Goal: Task Accomplishment & Management: Manage account settings

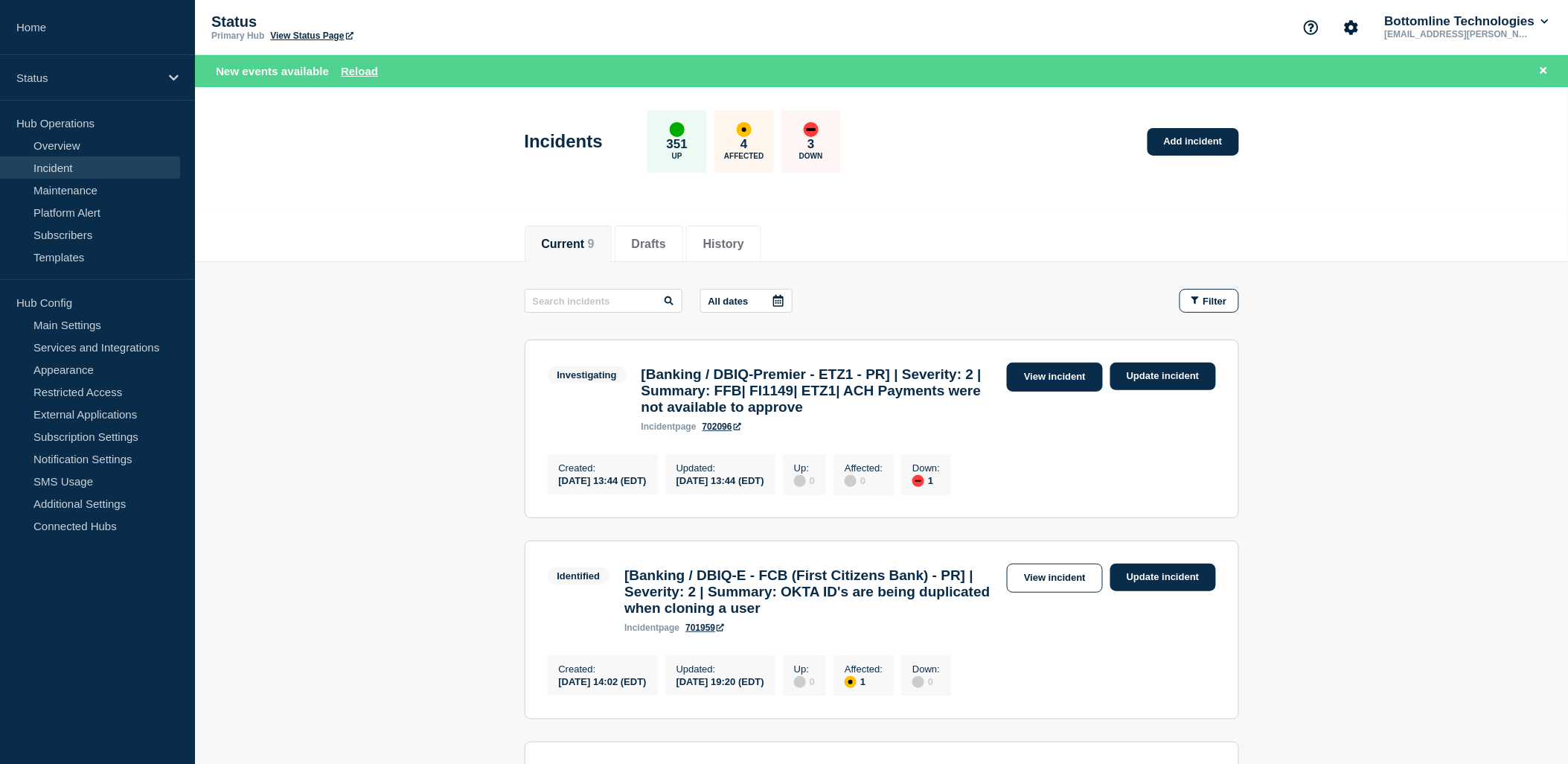
click at [1057, 378] on link "View incident" at bounding box center [1054, 377] width 96 height 29
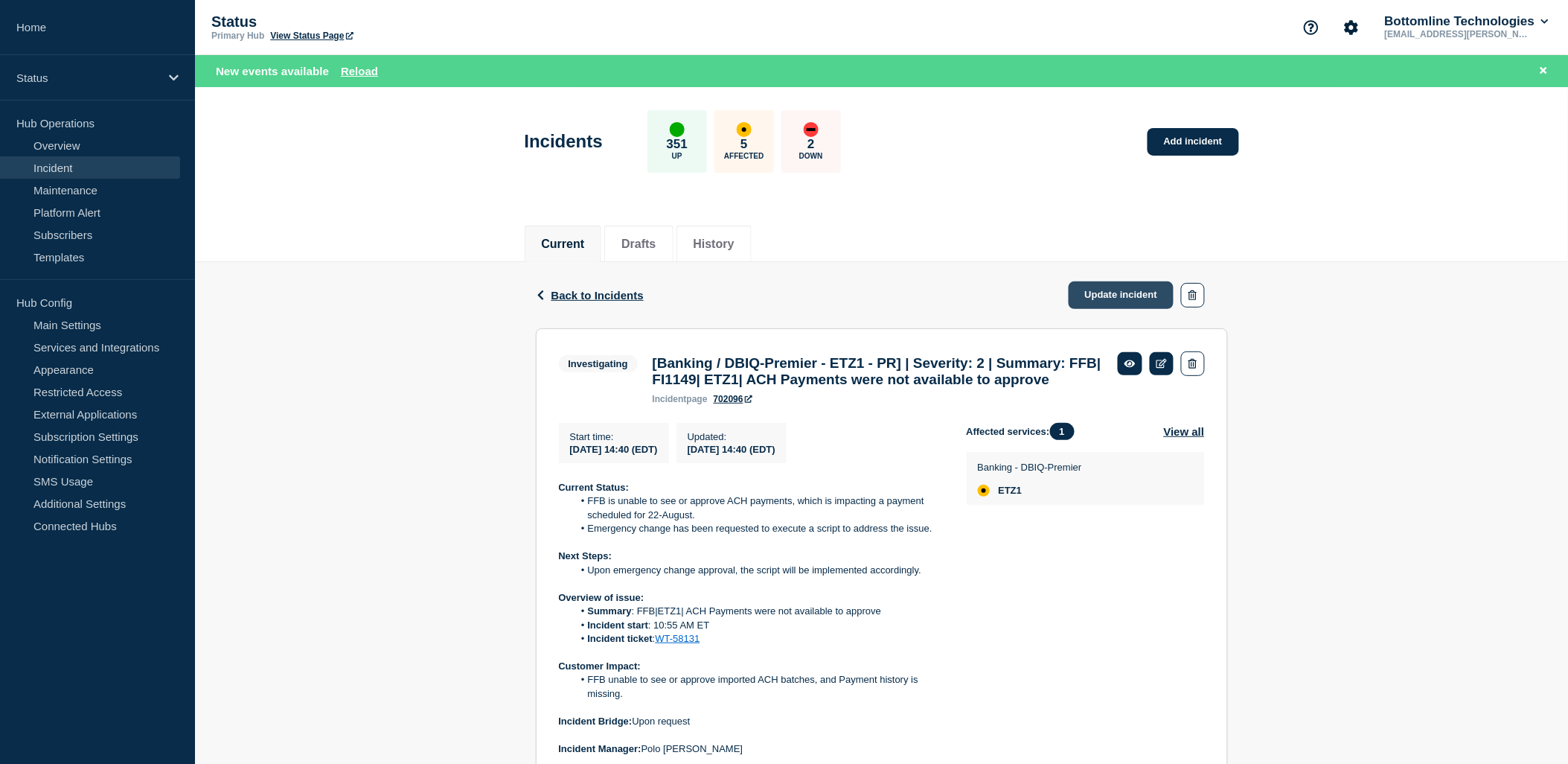
click at [1126, 302] on link "Update incident" at bounding box center [1121, 295] width 106 height 27
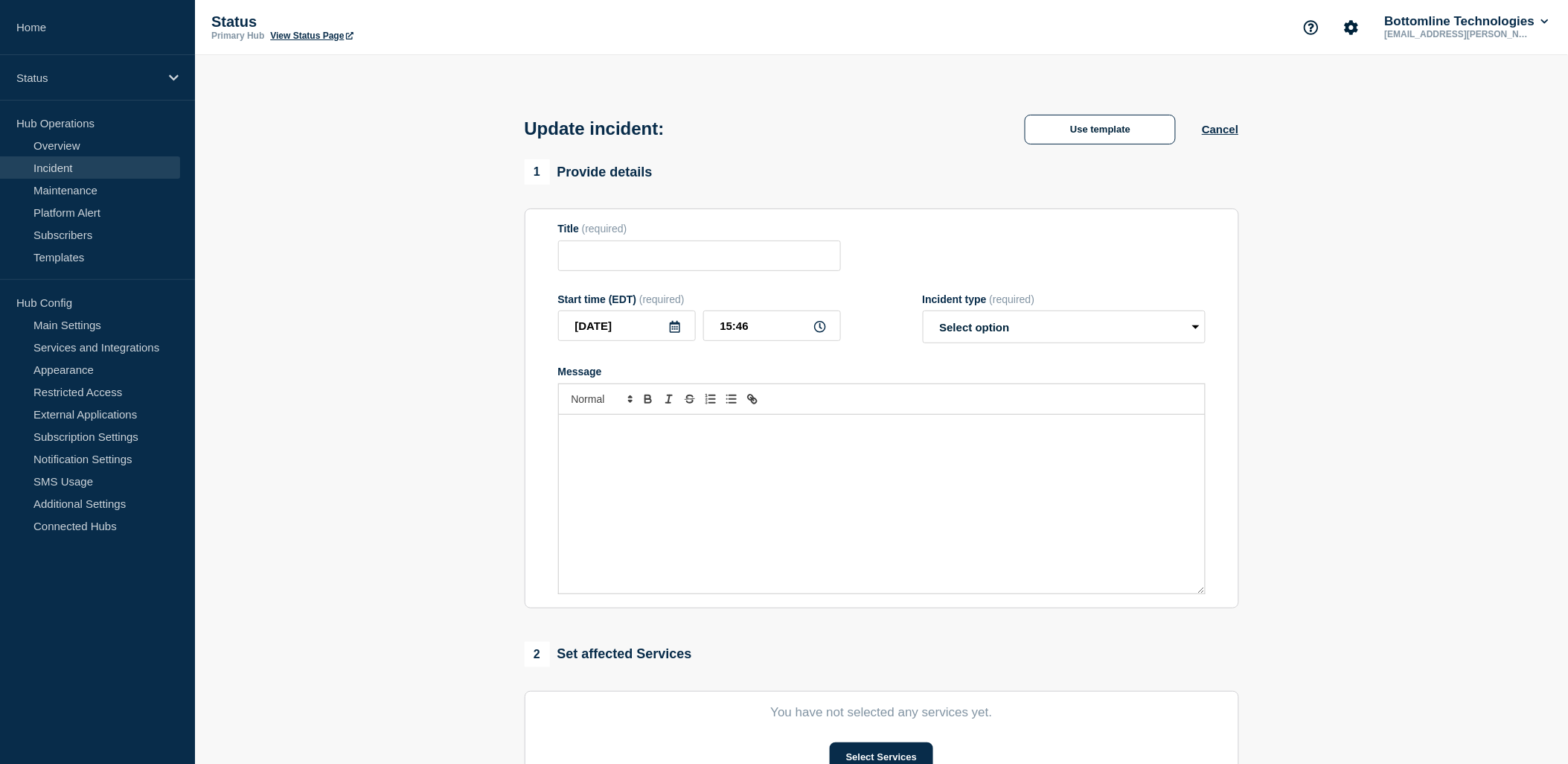
type input "[Banking / DBIQ-Premier - ETZ1 - PR] | Severity: 2 | Summary: FFB| FI1149| ETZ1…"
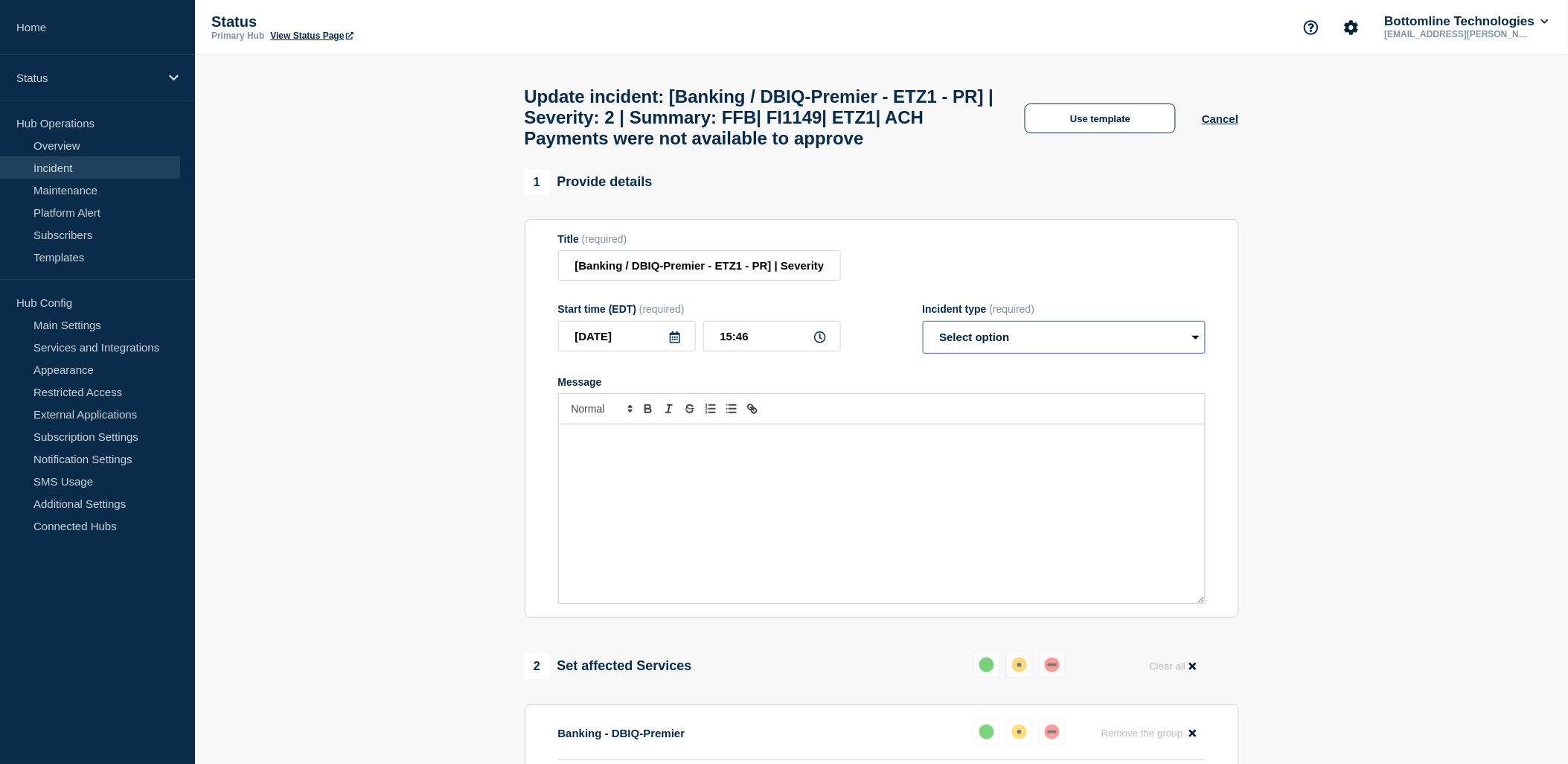
click at [1104, 353] on select "Select option Investigating Identified Monitoring Resolved" at bounding box center [1064, 337] width 283 height 33
click at [1090, 131] on button "Use template" at bounding box center [1100, 118] width 151 height 30
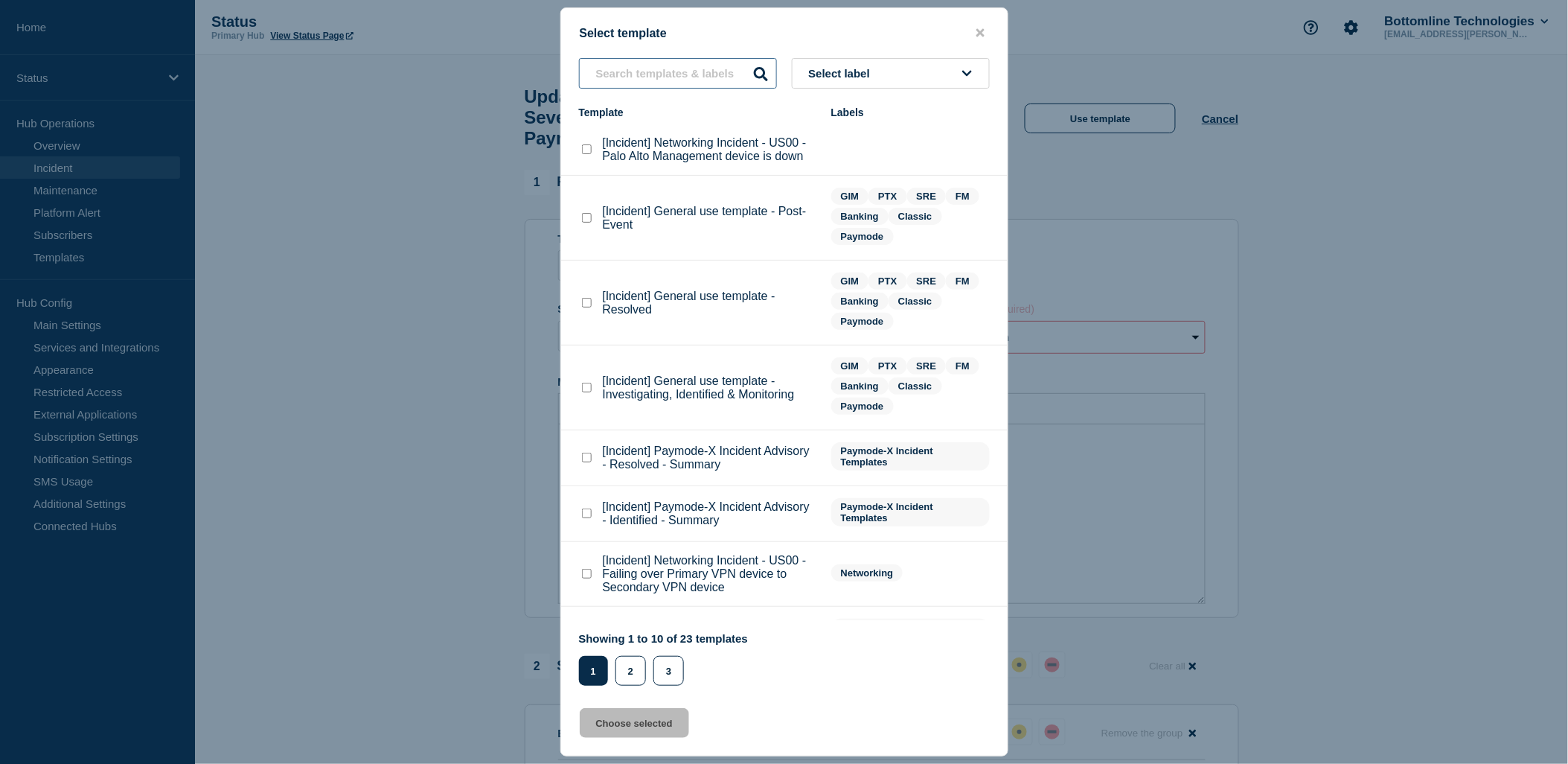
click at [695, 76] on input "text" at bounding box center [677, 74] width 197 height 31
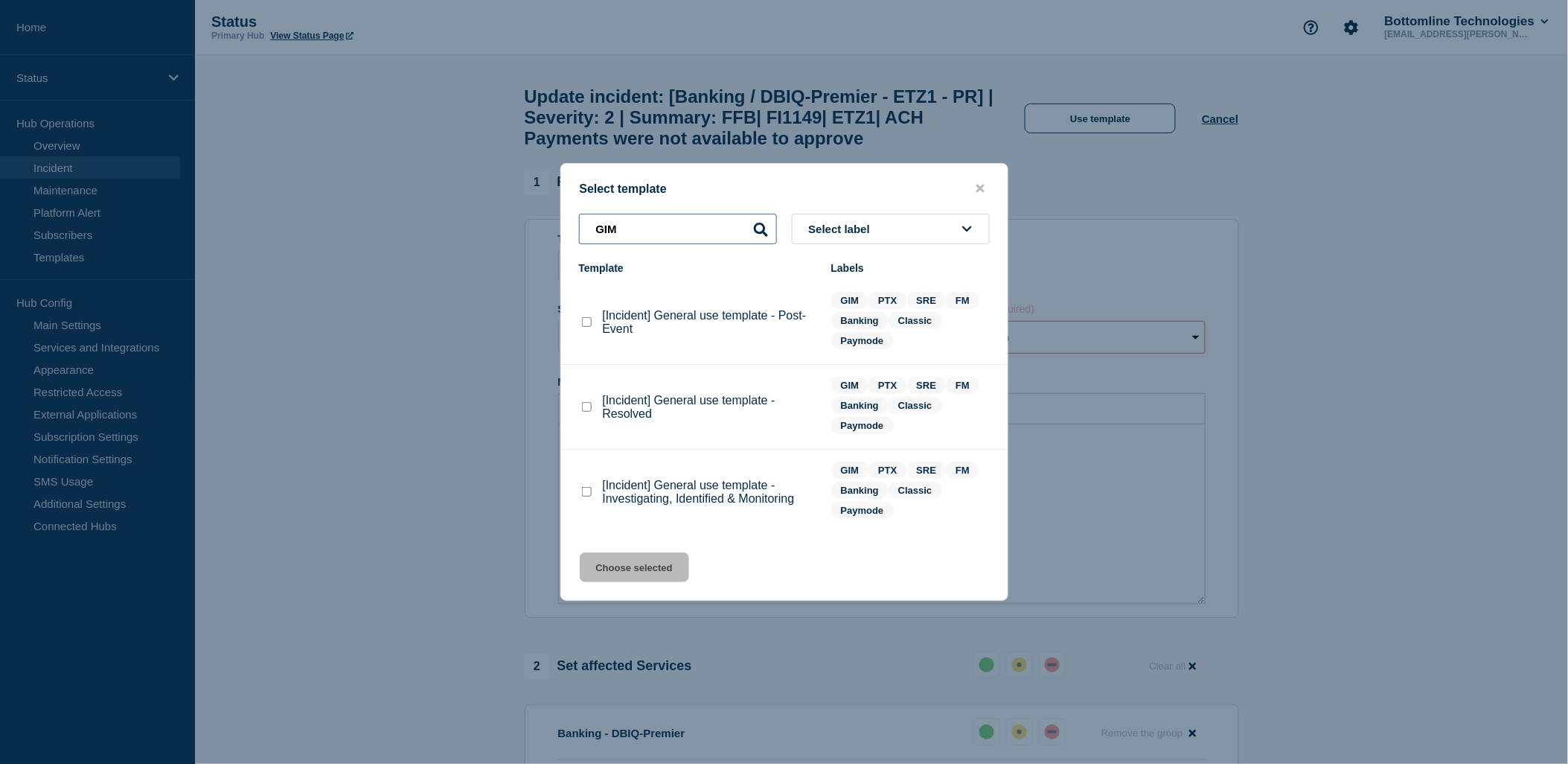
type input "GIM"
click at [582, 495] on checkbox"] "[Incident] General use template - Investigating, Identified & Monitoring checkb…" at bounding box center [586, 492] width 10 height 10
checkbox checkbox"] "true"
click at [650, 576] on button "Choose selected" at bounding box center [634, 567] width 109 height 30
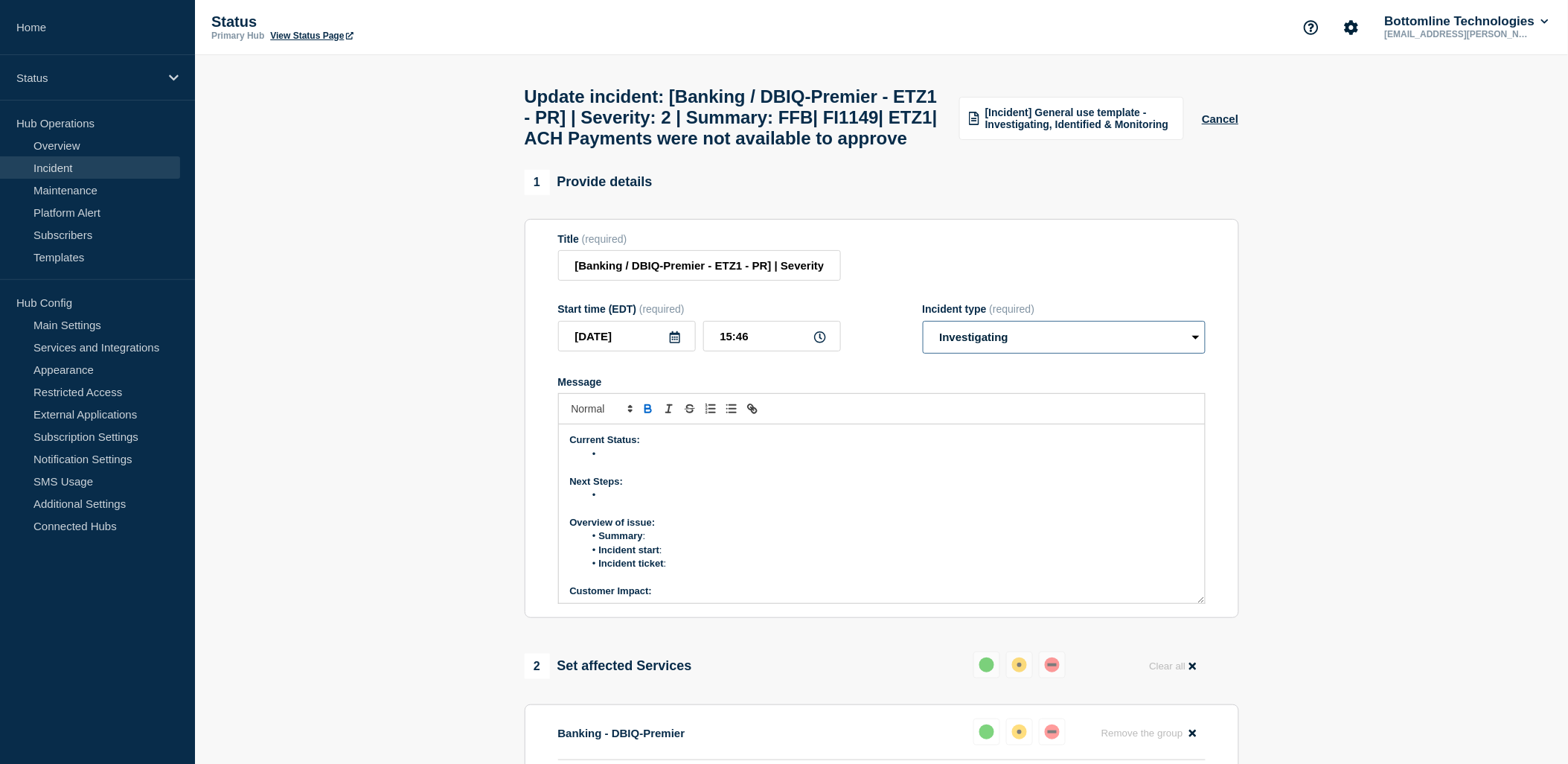
click at [1158, 353] on select "Select option Investigating Identified Monitoring Resolved" at bounding box center [1064, 337] width 283 height 33
select select "monitoring"
click at [923, 353] on select "Select option Investigating Identified Monitoring Resolved" at bounding box center [1064, 337] width 283 height 33
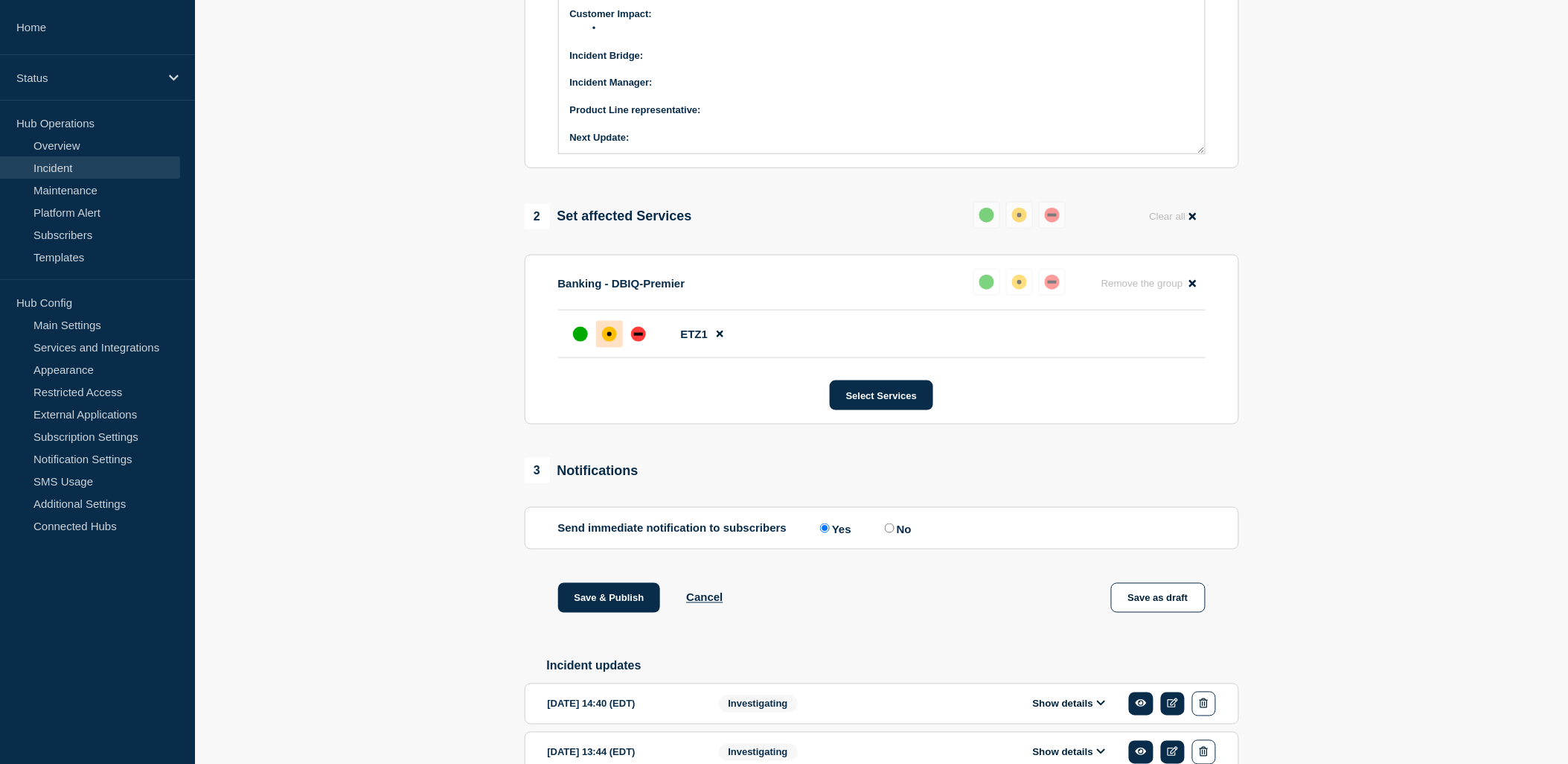
scroll to position [571, 0]
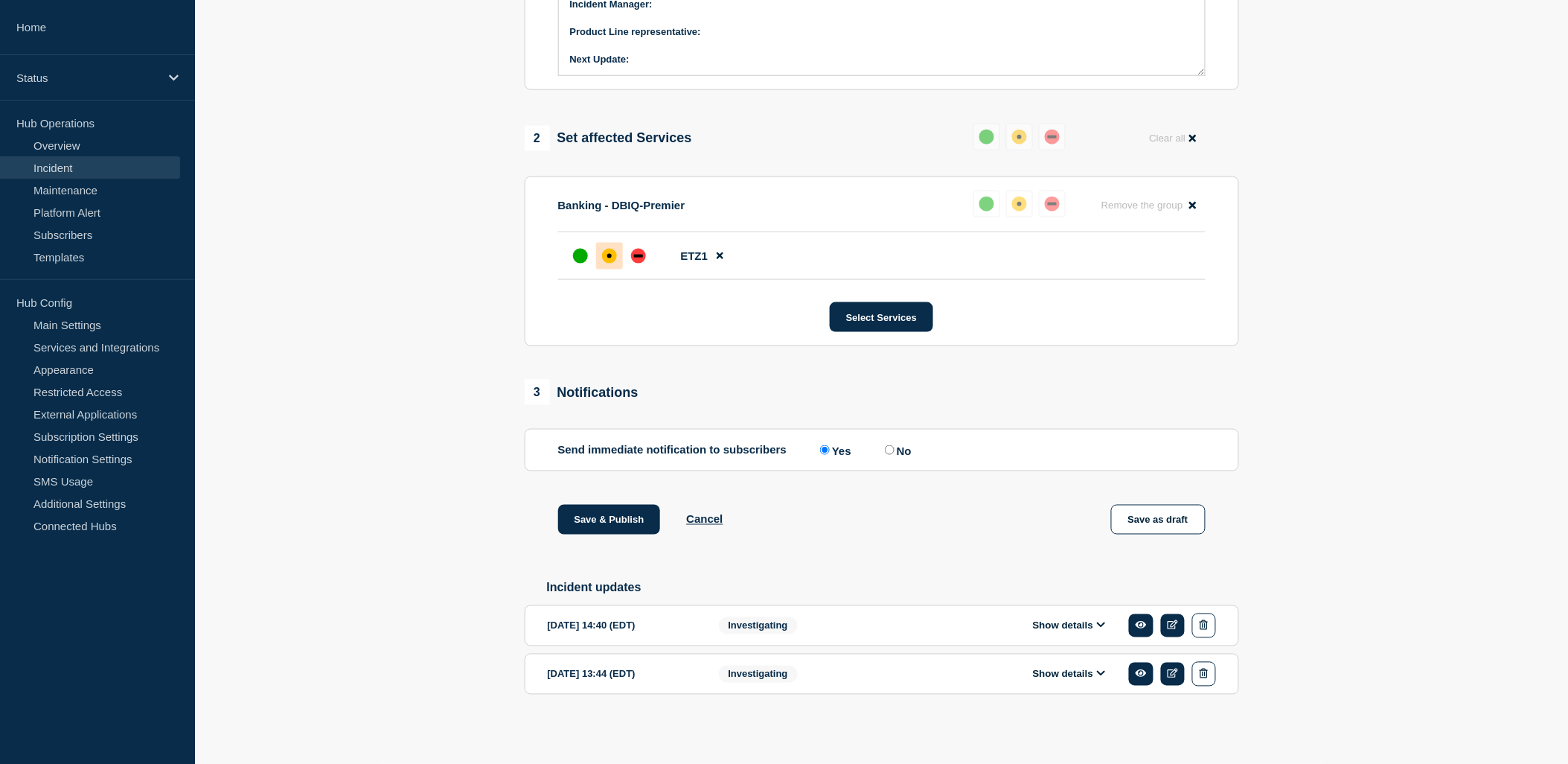
click at [1045, 629] on button "Show details" at bounding box center [1069, 626] width 82 height 13
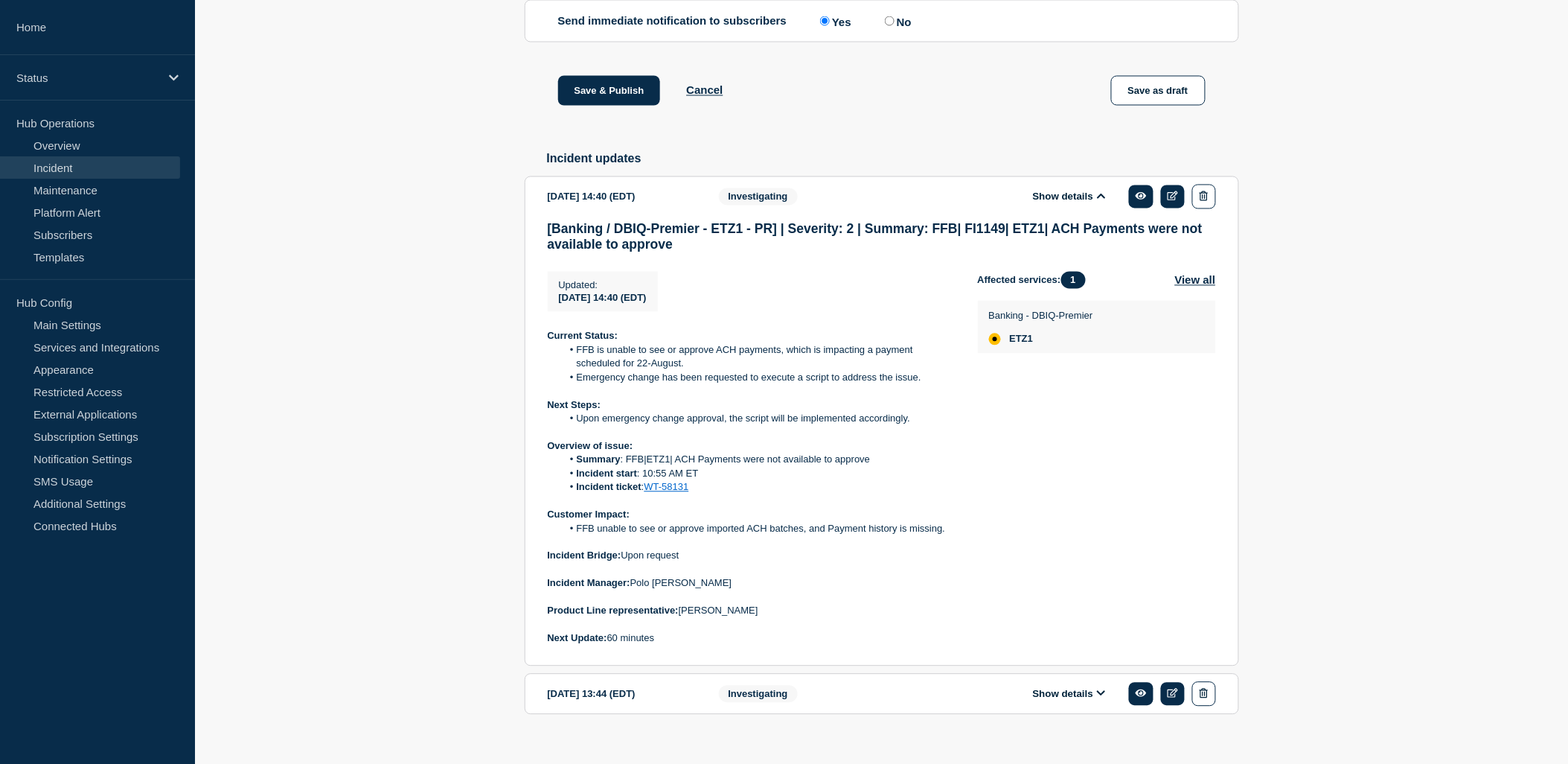
scroll to position [1021, 0]
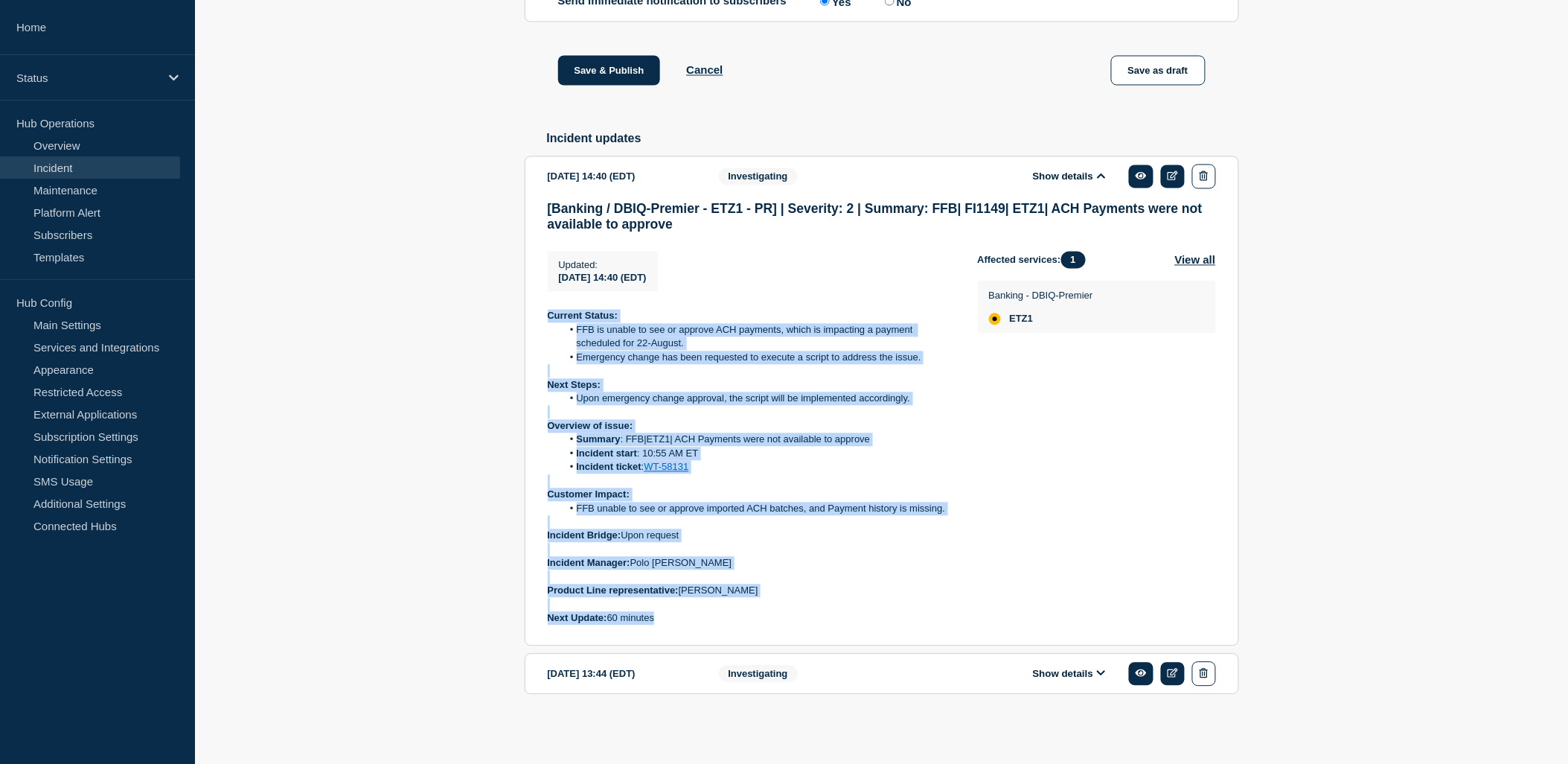
drag, startPoint x: 540, startPoint y: 308, endPoint x: 789, endPoint y: 627, distance: 404.7
click at [789, 627] on section "[DATE] 14:40 (EDT) Show details Investigating [Banking / DBIQ-Premier - ETZ1 - …" at bounding box center [881, 402] width 714 height 490
copy div "Current Status: FFB is unable to see or approve ACH payments, which is impactin…"
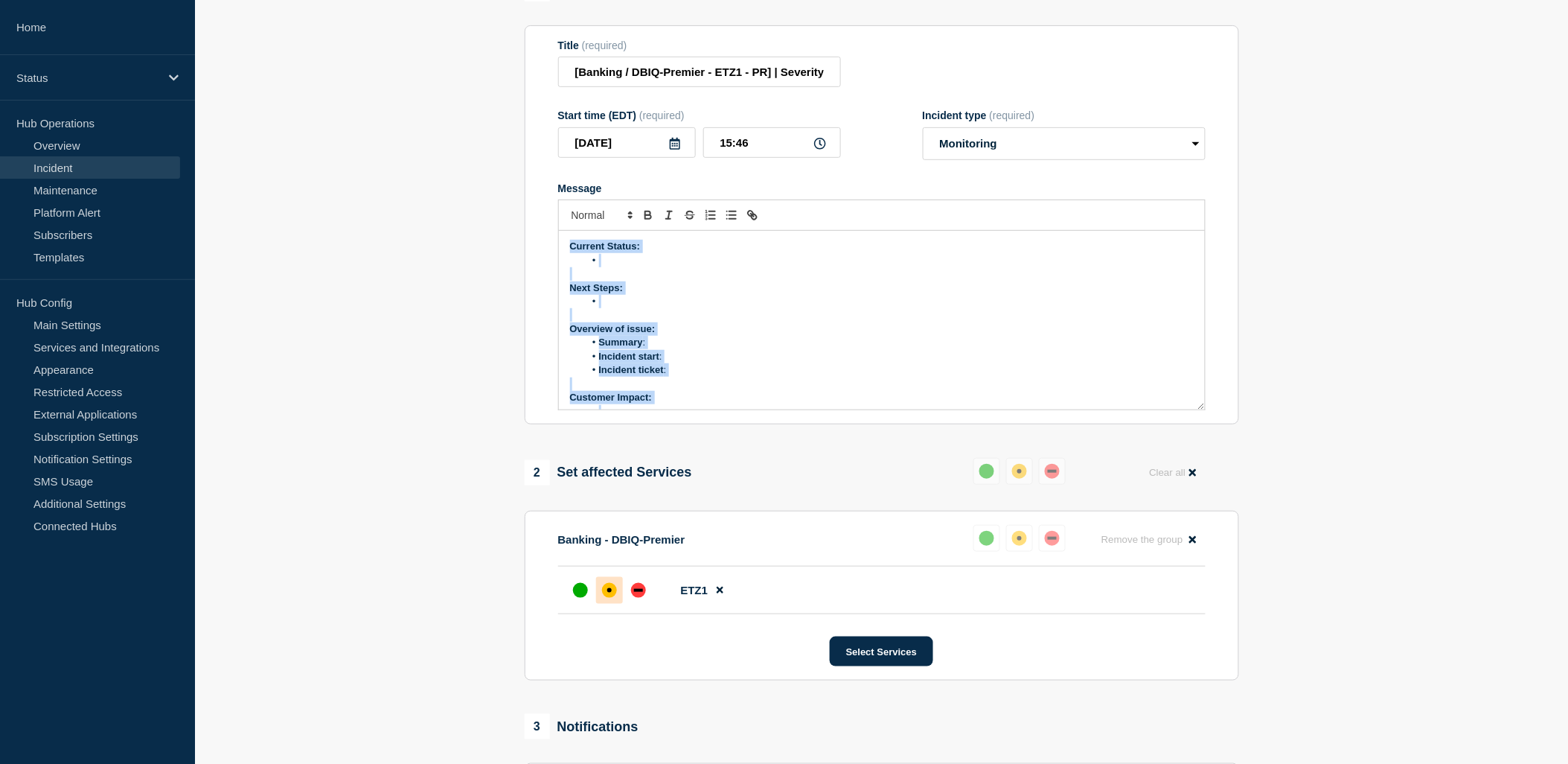
scroll to position [127, 0]
drag, startPoint x: 565, startPoint y: 280, endPoint x: 761, endPoint y: 518, distance: 308.3
click at [763, 520] on div "1 Provide details Title (required) [Banking / DBIQ-Premier - ETZ1 - PR] | Sever…" at bounding box center [882, 750] width 732 height 1548
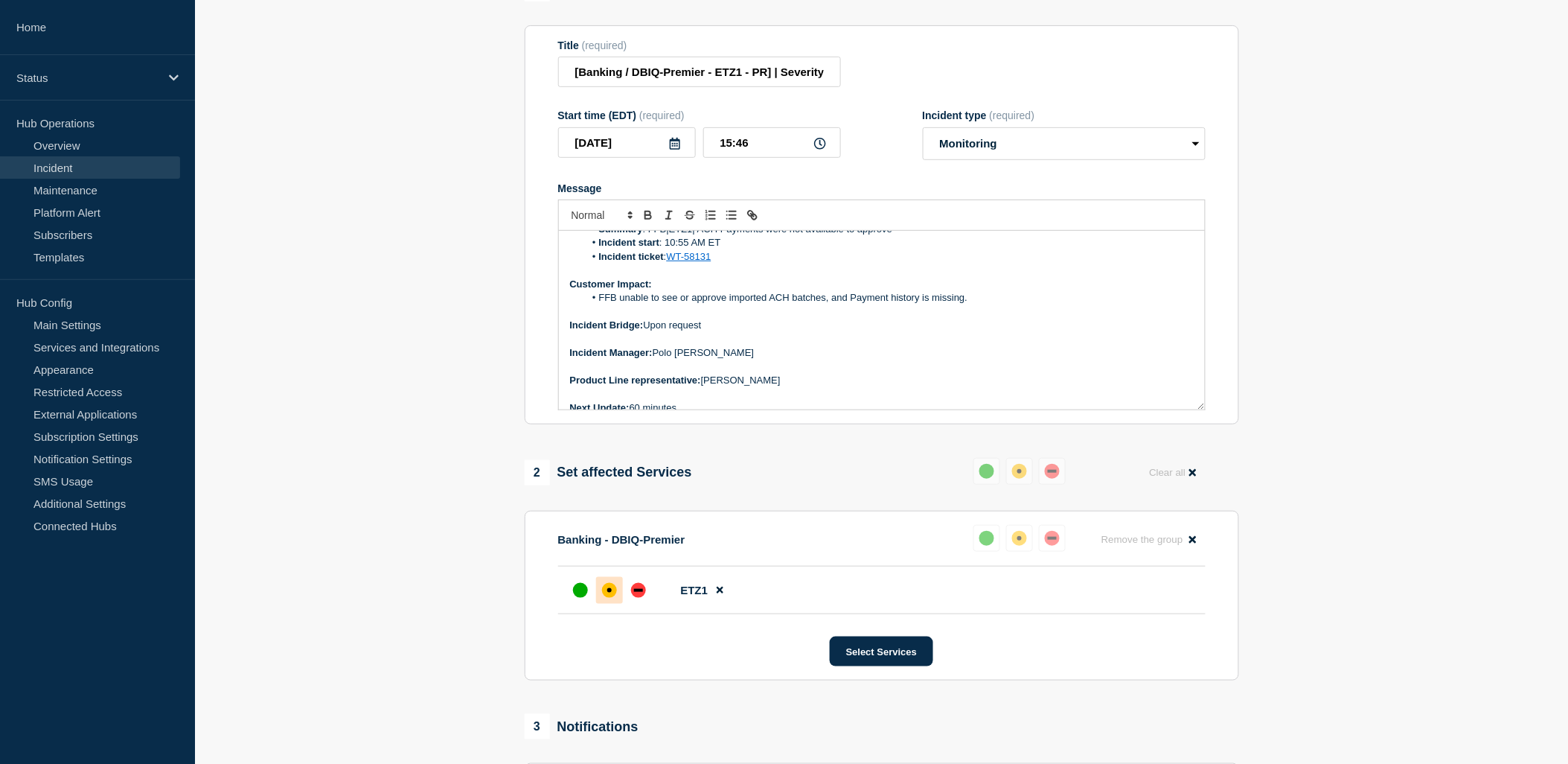
scroll to position [130, 0]
click at [745, 412] on p "Next Update: 60 minutes" at bounding box center [881, 404] width 623 height 14
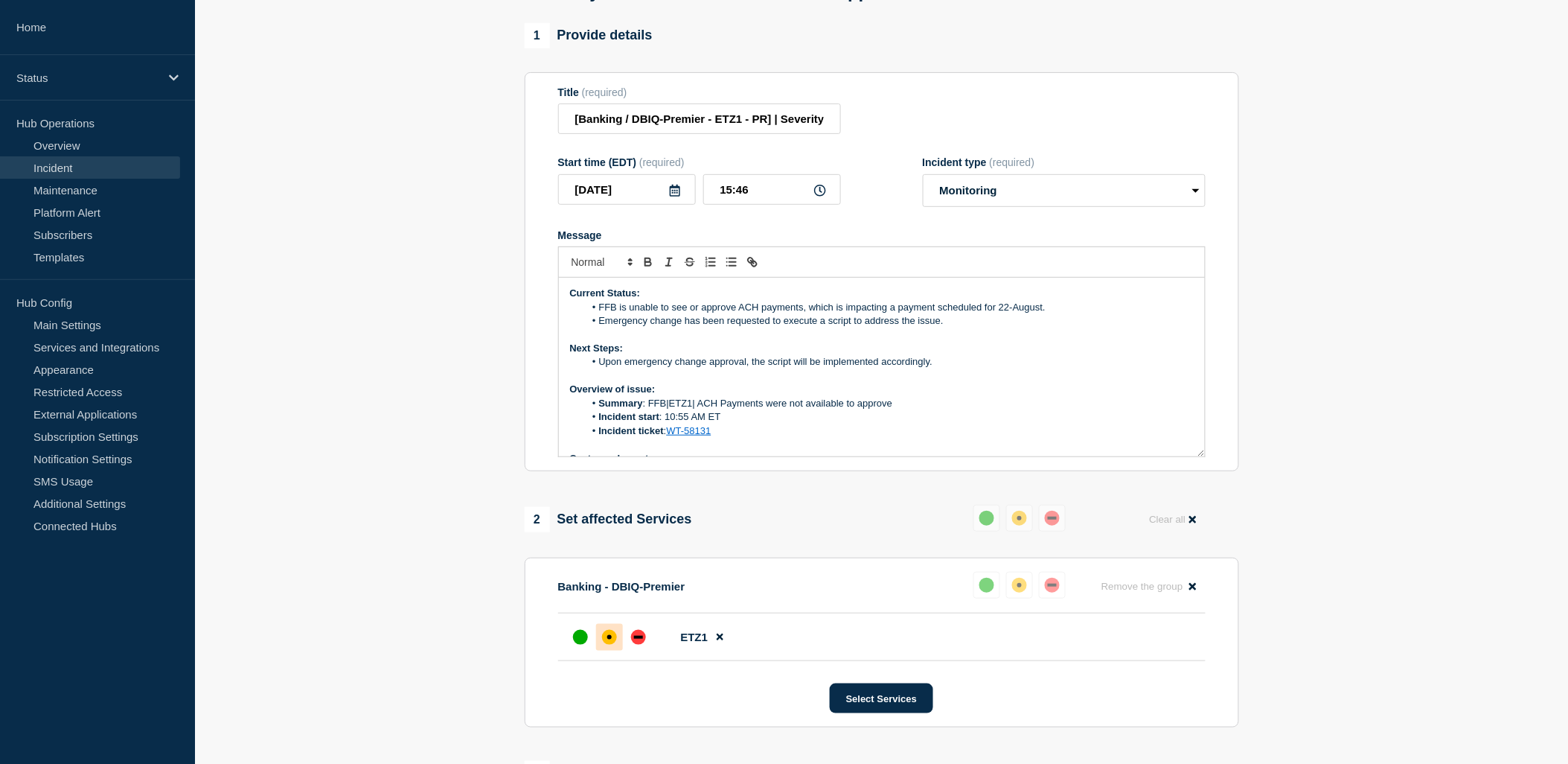
scroll to position [110, 0]
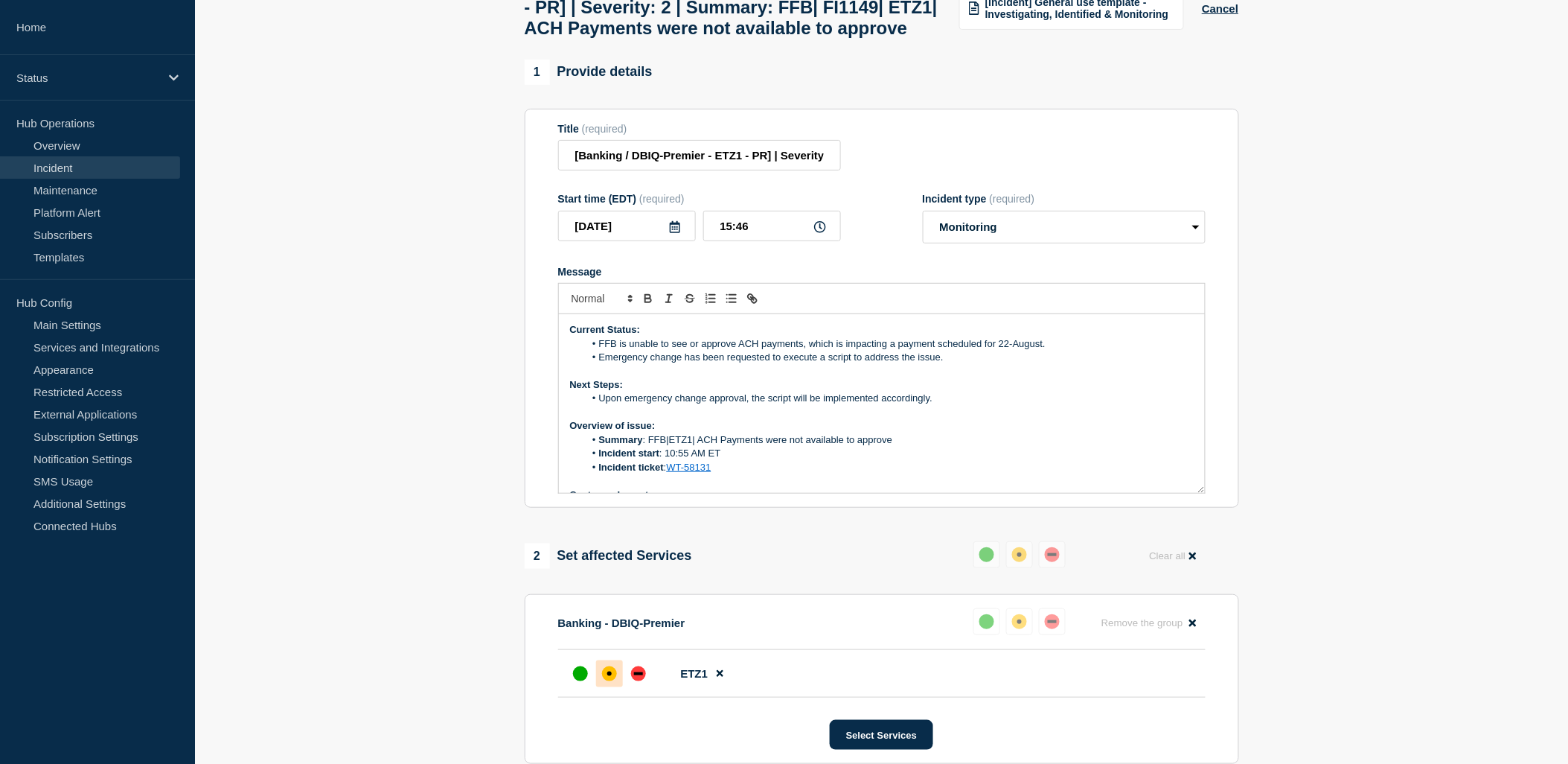
click at [956, 364] on li "Emergency change has been requested to execute a script to address the issue." at bounding box center [889, 357] width 610 height 14
drag, startPoint x: 597, startPoint y: 394, endPoint x: 1021, endPoint y: 413, distance: 424.4
click at [1021, 413] on div "Current Status: FFB is unable to see or approve ACH payments, which is impactin…" at bounding box center [882, 403] width 646 height 178
click at [946, 364] on li "Emergency change has been requested to execute a script to address the issue." at bounding box center [889, 357] width 610 height 14
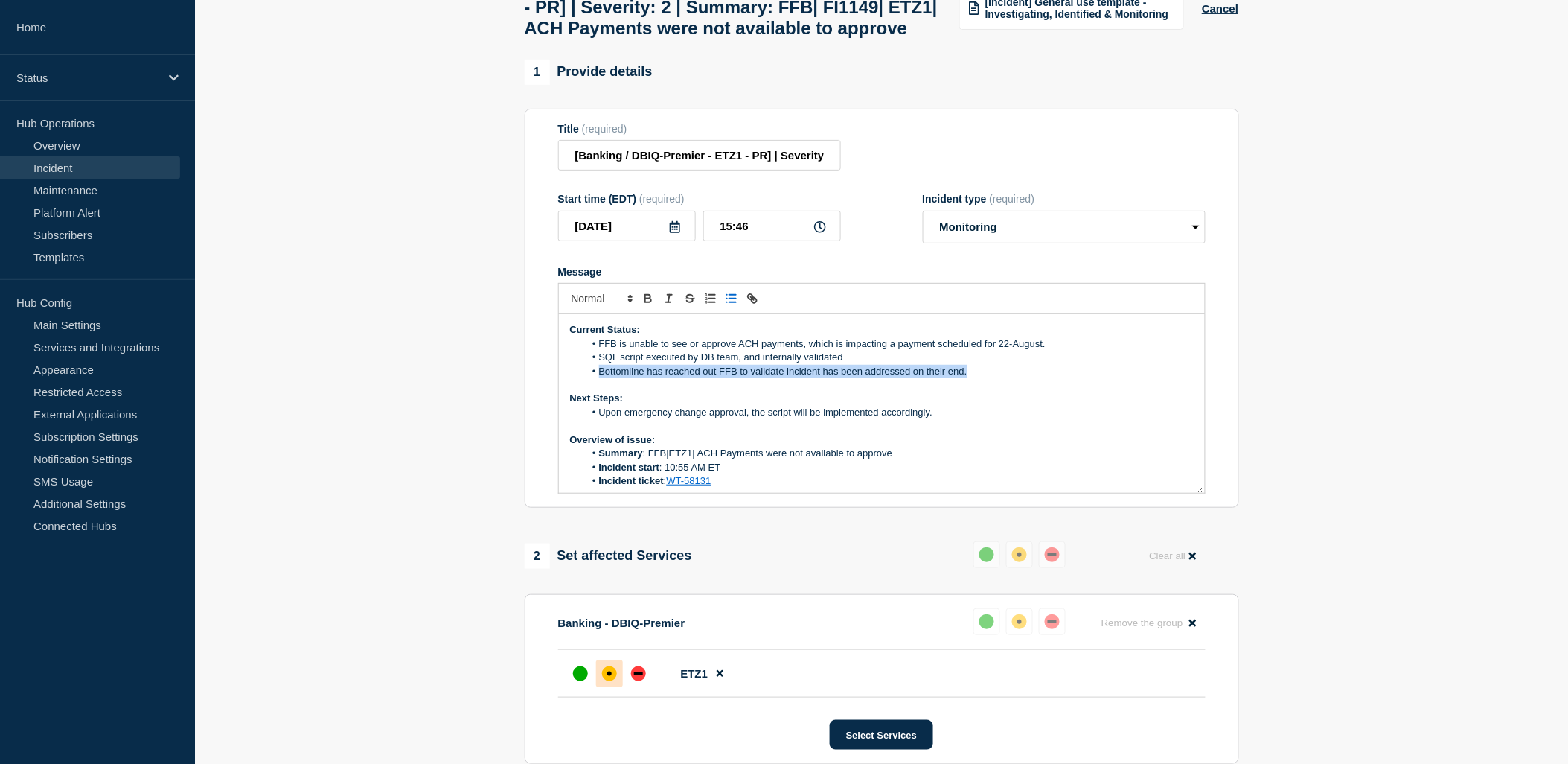
drag, startPoint x: 940, startPoint y: 406, endPoint x: 600, endPoint y: 403, distance: 340.0
click at [600, 378] on li "Bottomline has reached out FFB to validate incident has been addressed on their…" at bounding box center [889, 372] width 610 height 14
drag, startPoint x: 646, startPoint y: 405, endPoint x: 936, endPoint y: 414, distance: 290.1
click at [989, 378] on li "Bottomline has reached out FFB to validate incident has been addressed on their…" at bounding box center [889, 372] width 610 height 14
drag, startPoint x: 643, startPoint y: 406, endPoint x: 979, endPoint y: 414, distance: 336.1
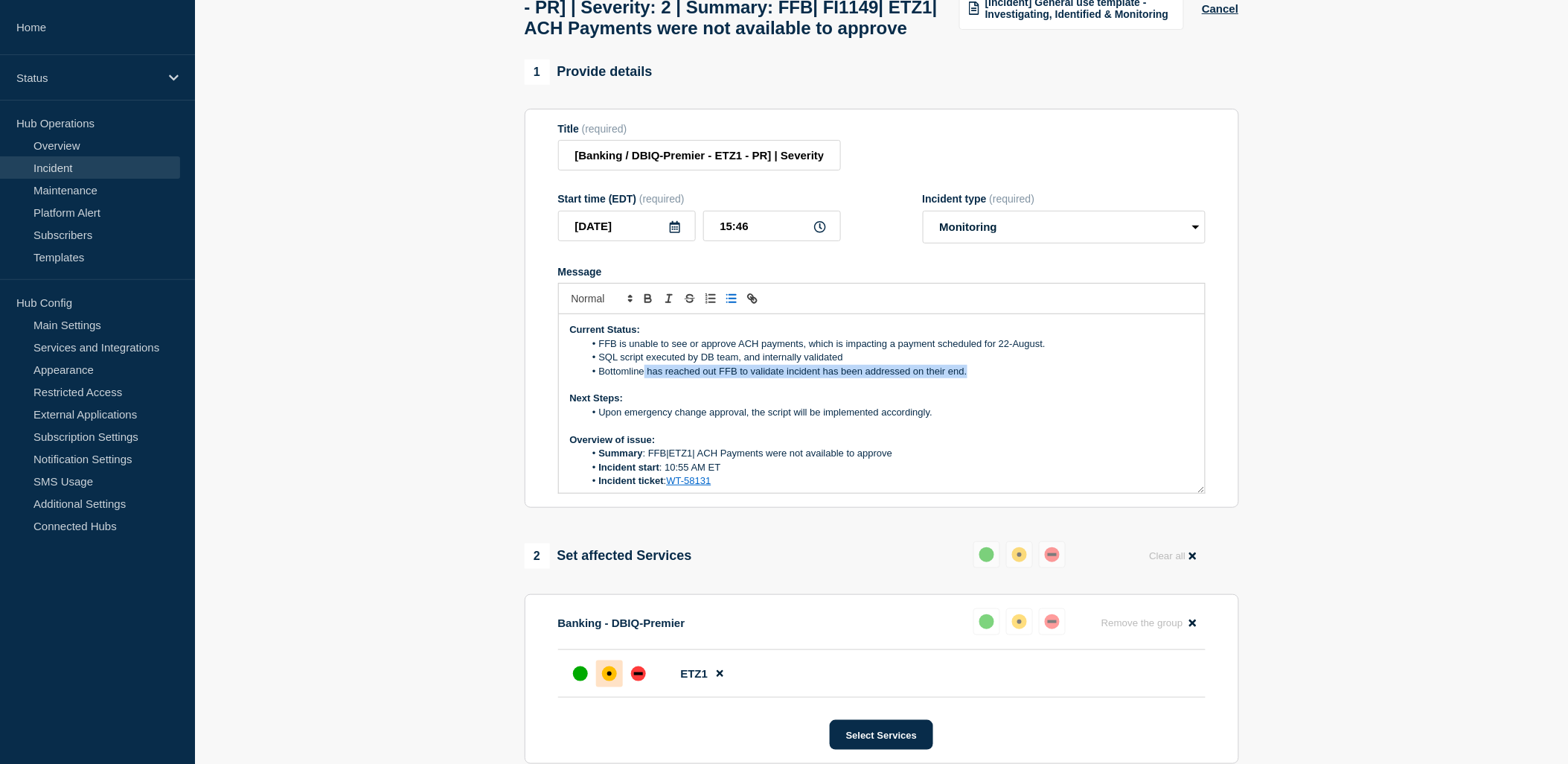
click at [979, 378] on li "Bottomline has reached out FFB to validate incident has been addressed on their…" at bounding box center [889, 372] width 610 height 14
copy li "has reached out FFB to validate incident has been addressed on their end."
click at [734, 392] on p "Message" at bounding box center [881, 384] width 623 height 14
drag, startPoint x: 648, startPoint y: 410, endPoint x: 986, endPoint y: 418, distance: 338.1
click at [986, 418] on div "Current Status: FFB is unable to see or approve ACH payments, which is impactin…" at bounding box center [882, 403] width 646 height 178
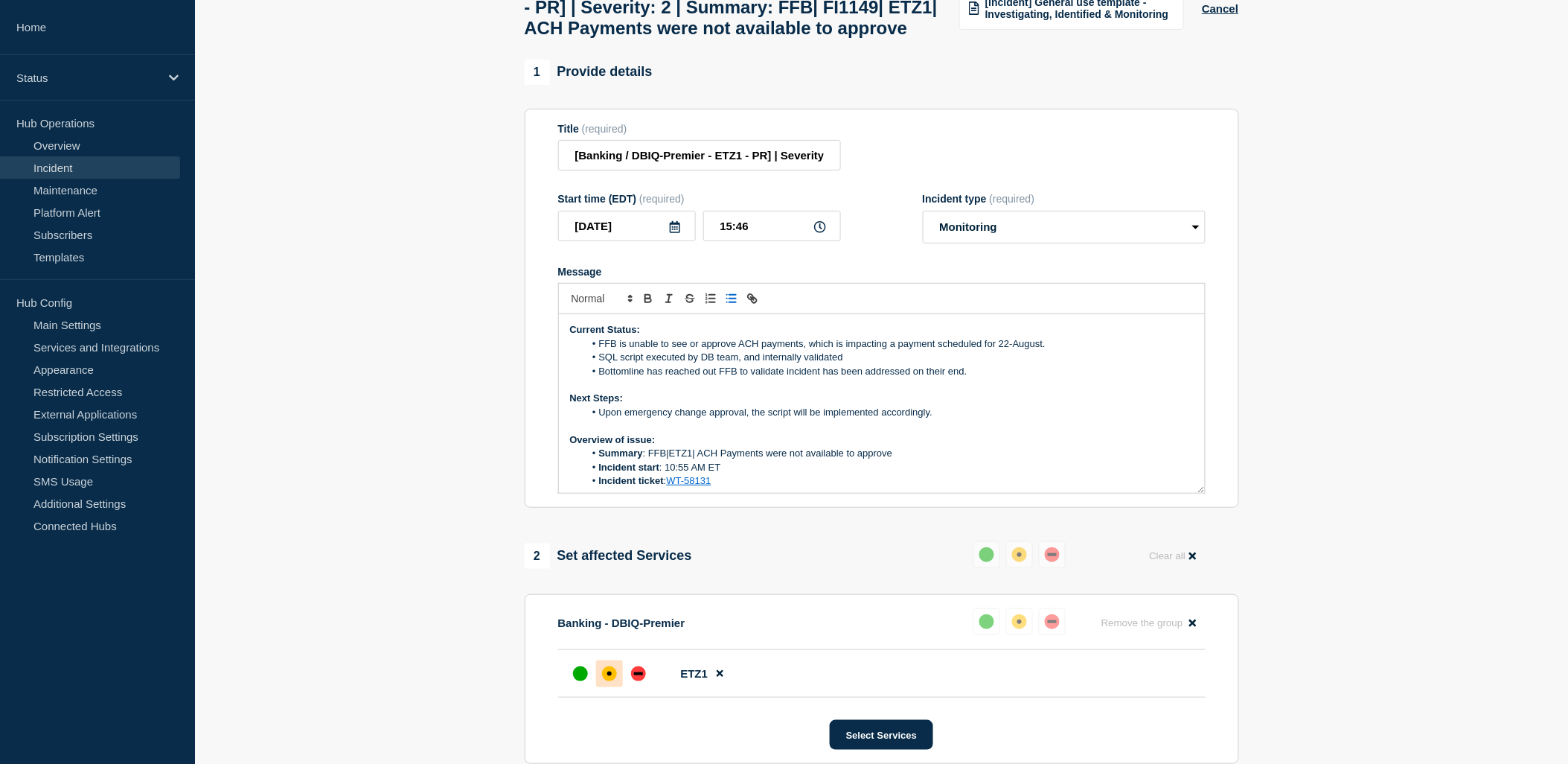
click at [976, 378] on li "Bottomline has reached out FFB to validate incident has been addressed on their…" at bounding box center [889, 372] width 610 height 14
click at [981, 378] on li "Bottomline has reached out FFB to validate incident has been addressed on their…" at bounding box center [889, 372] width 610 height 14
click at [835, 392] on p "Message" at bounding box center [881, 384] width 623 height 14
drag, startPoint x: 648, startPoint y: 407, endPoint x: 976, endPoint y: 411, distance: 328.0
click at [976, 378] on li "Bottomline has reached out FFB to validate incident has been addressed on their…" at bounding box center [889, 372] width 610 height 14
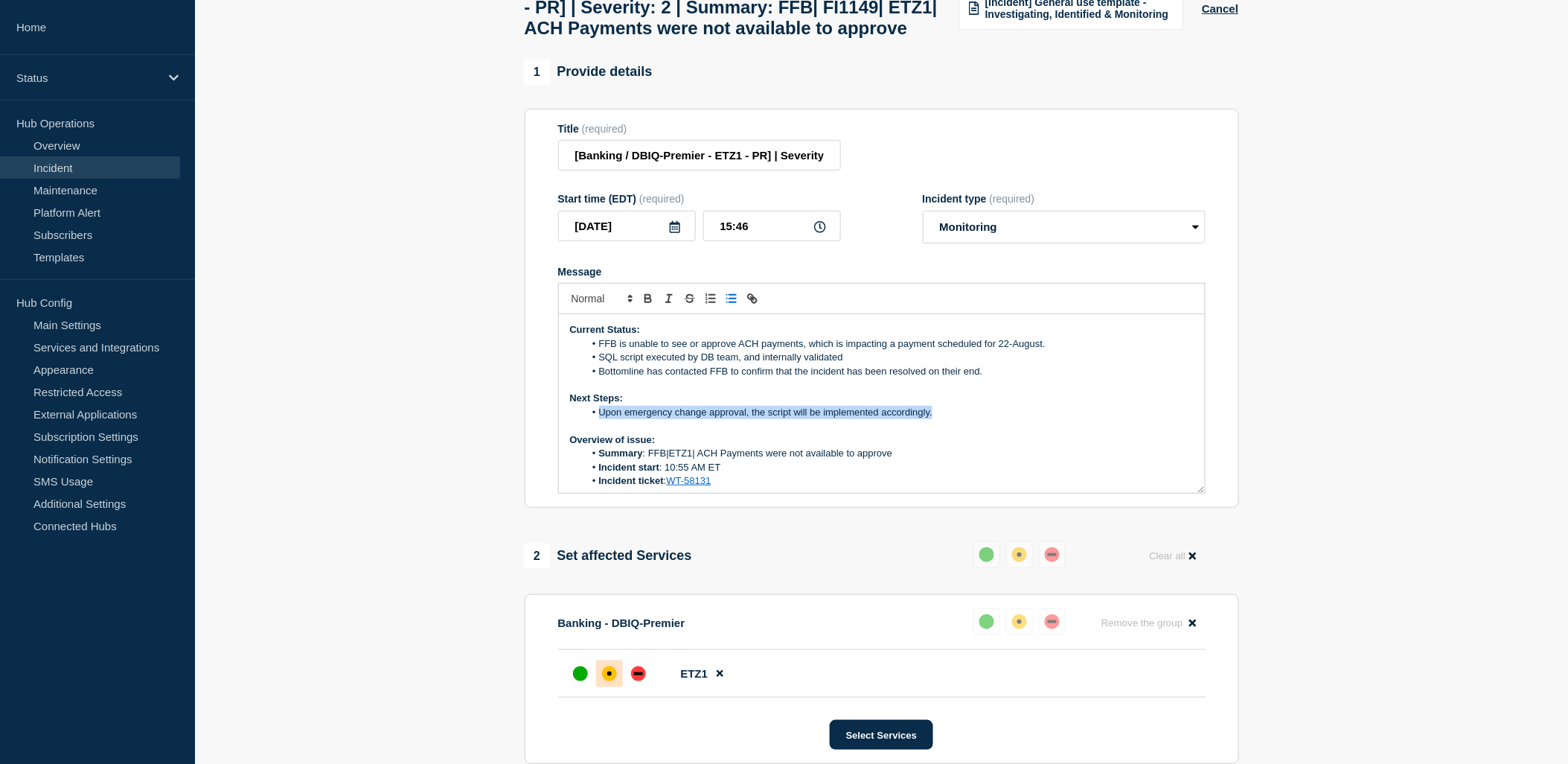
drag, startPoint x: 921, startPoint y: 451, endPoint x: 602, endPoint y: 451, distance: 319.0
click at [602, 419] on li "Upon emergency change approval, the script will be implemented accordingly." at bounding box center [889, 413] width 610 height 14
click at [774, 378] on li "Bottomline has contacted FFB to confirm that the incident has been resolved on …" at bounding box center [889, 372] width 610 height 14
click at [704, 419] on li "Waiting for FFB validation that incident has been resolved on their end" at bounding box center [889, 413] width 610 height 14
drag, startPoint x: 920, startPoint y: 443, endPoint x: 911, endPoint y: 443, distance: 9.0
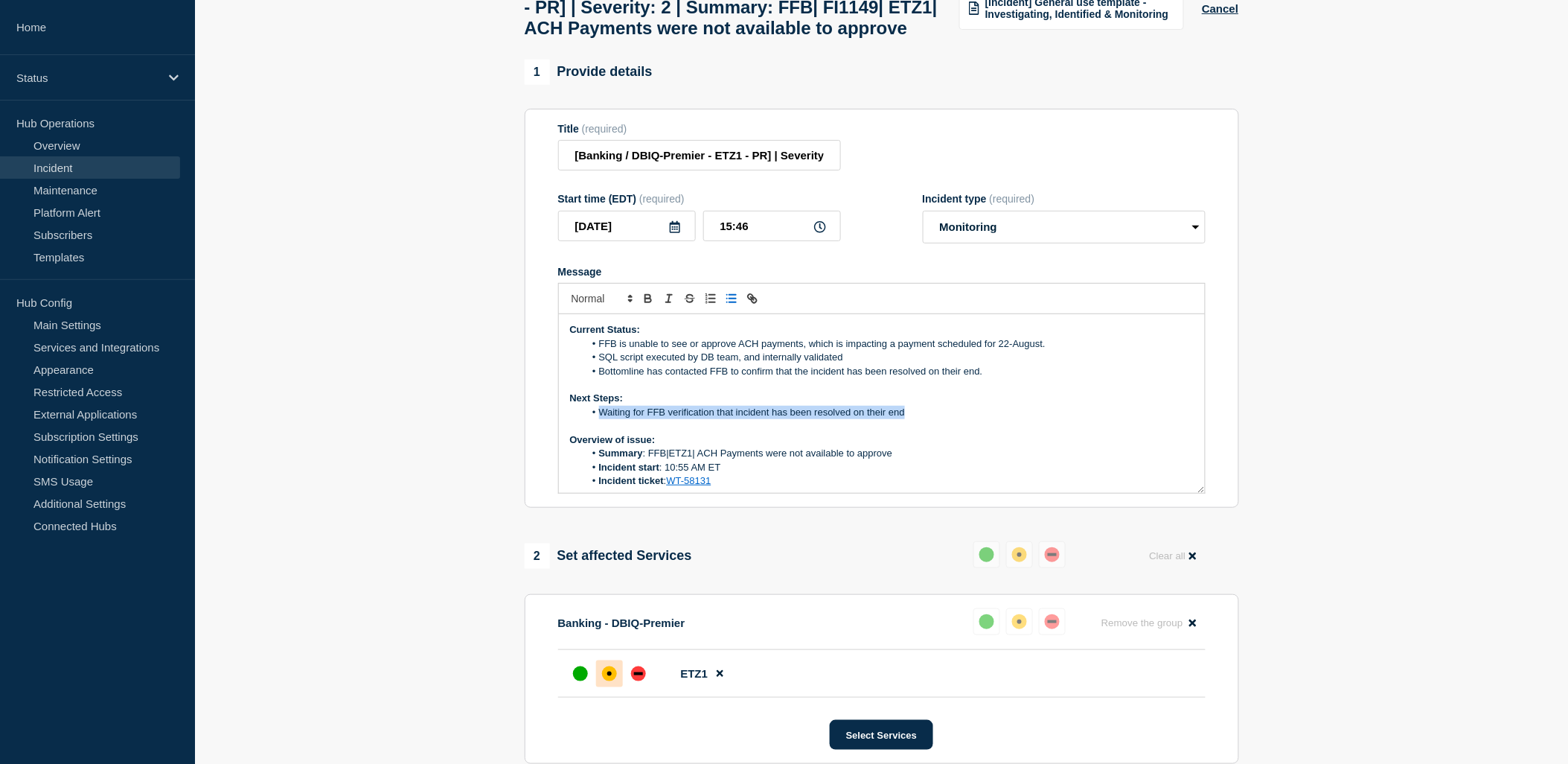
click at [911, 443] on div "Current Status: FFB is unable to see or approve ACH payments, which is impactin…" at bounding box center [882, 403] width 646 height 178
copy div "Waiting for FFB verification that incident has been resolved on their end"
click at [969, 460] on li "Summary : FFB|ETZ1| ACH Payments were not available to approve" at bounding box center [889, 453] width 610 height 14
drag, startPoint x: 601, startPoint y: 451, endPoint x: 920, endPoint y: 463, distance: 319.2
click at [920, 463] on div "Current Status: FFB is unable to see or approve ACH payments, which is impactin…" at bounding box center [882, 403] width 646 height 178
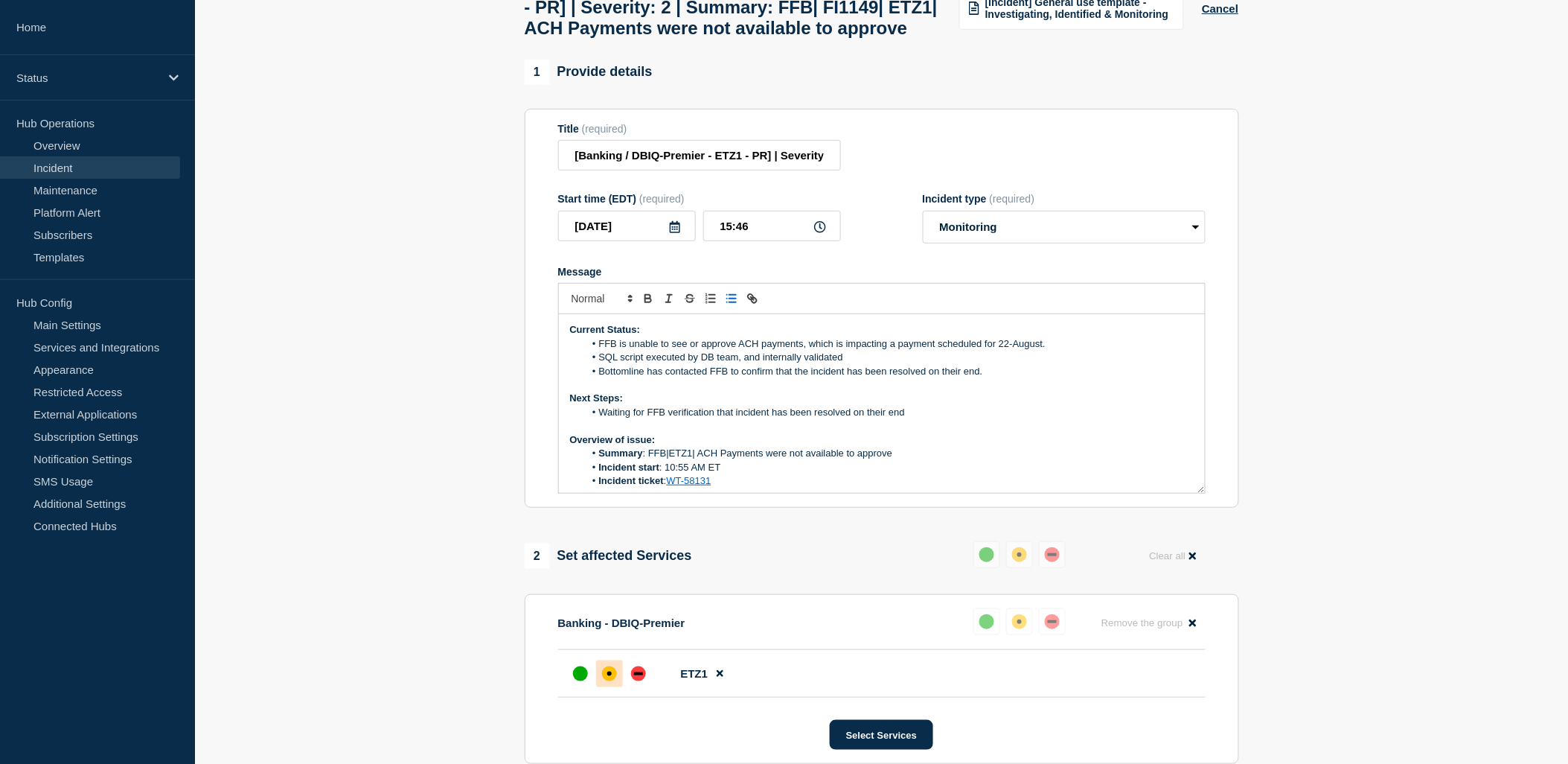
drag, startPoint x: 916, startPoint y: 439, endPoint x: 924, endPoint y: 445, distance: 10.0
click at [920, 405] on p "Next Steps:" at bounding box center [881, 398] width 623 height 14
click at [924, 419] on li "Waiting for FFB verification that incident has been resolved on their end" at bounding box center [889, 413] width 610 height 14
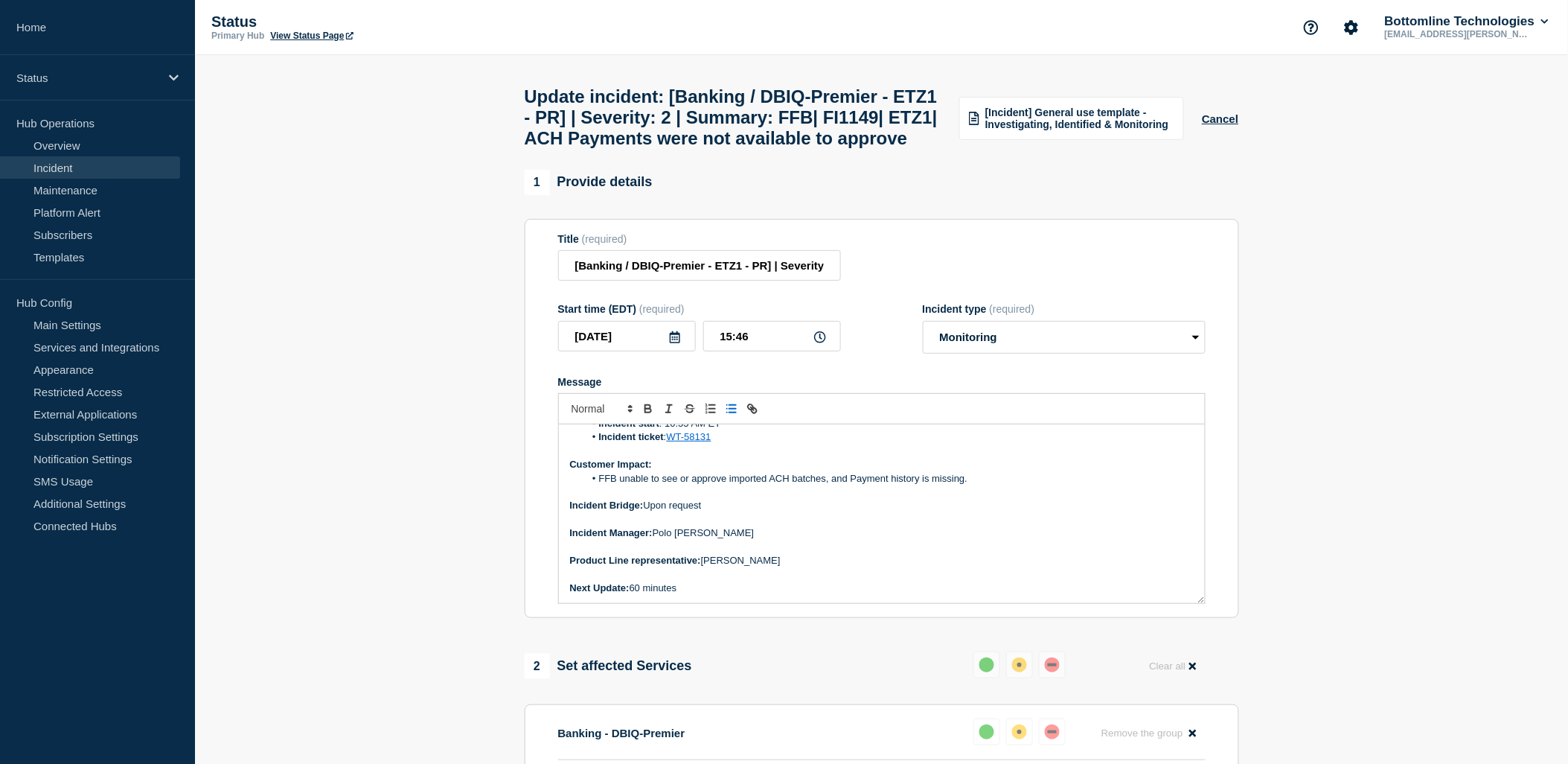
scroll to position [0, 0]
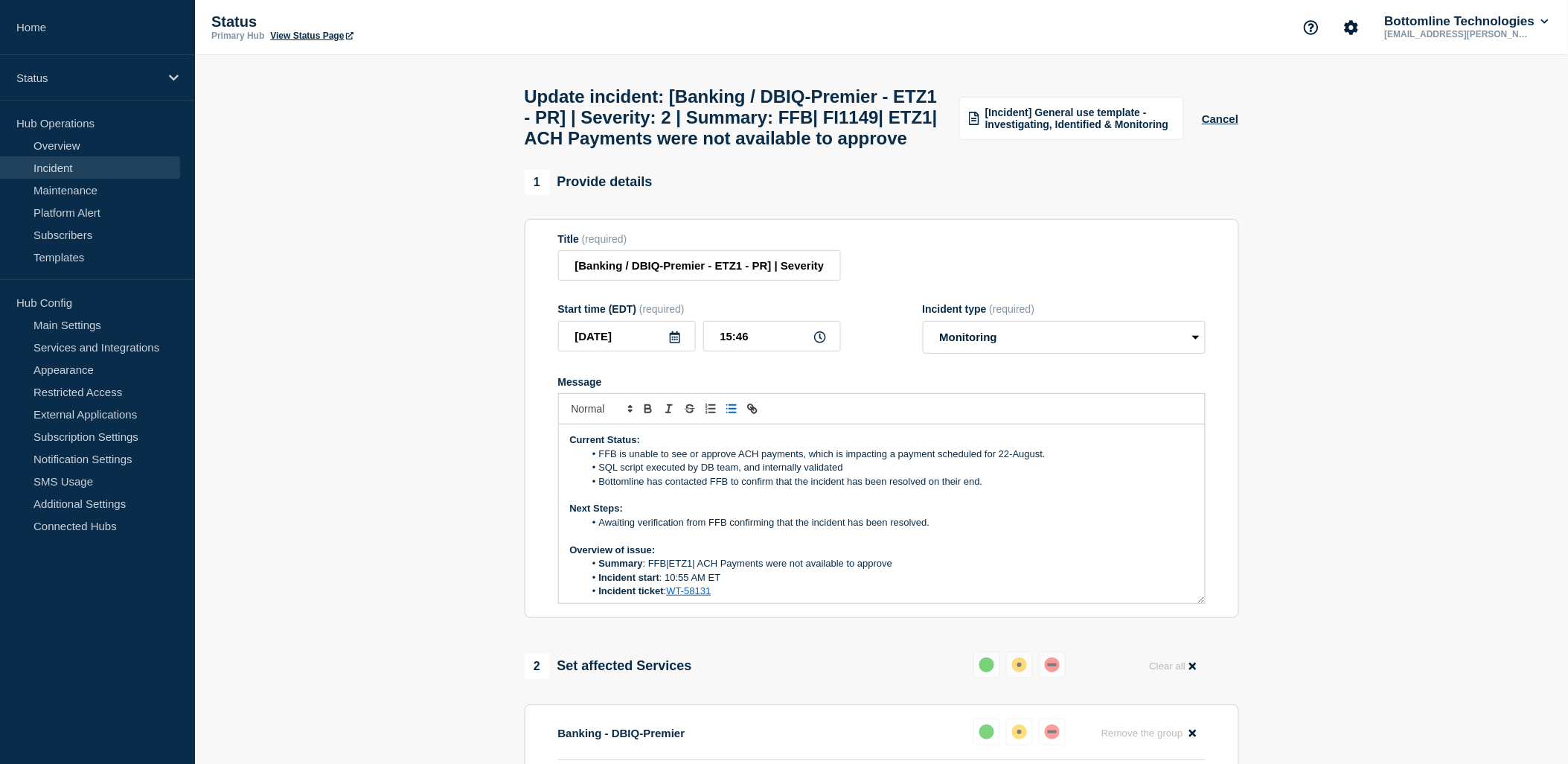
click at [924, 488] on li "Bottomline has contacted FFB to confirm that the incident has been resolved on …" at bounding box center [889, 482] width 610 height 14
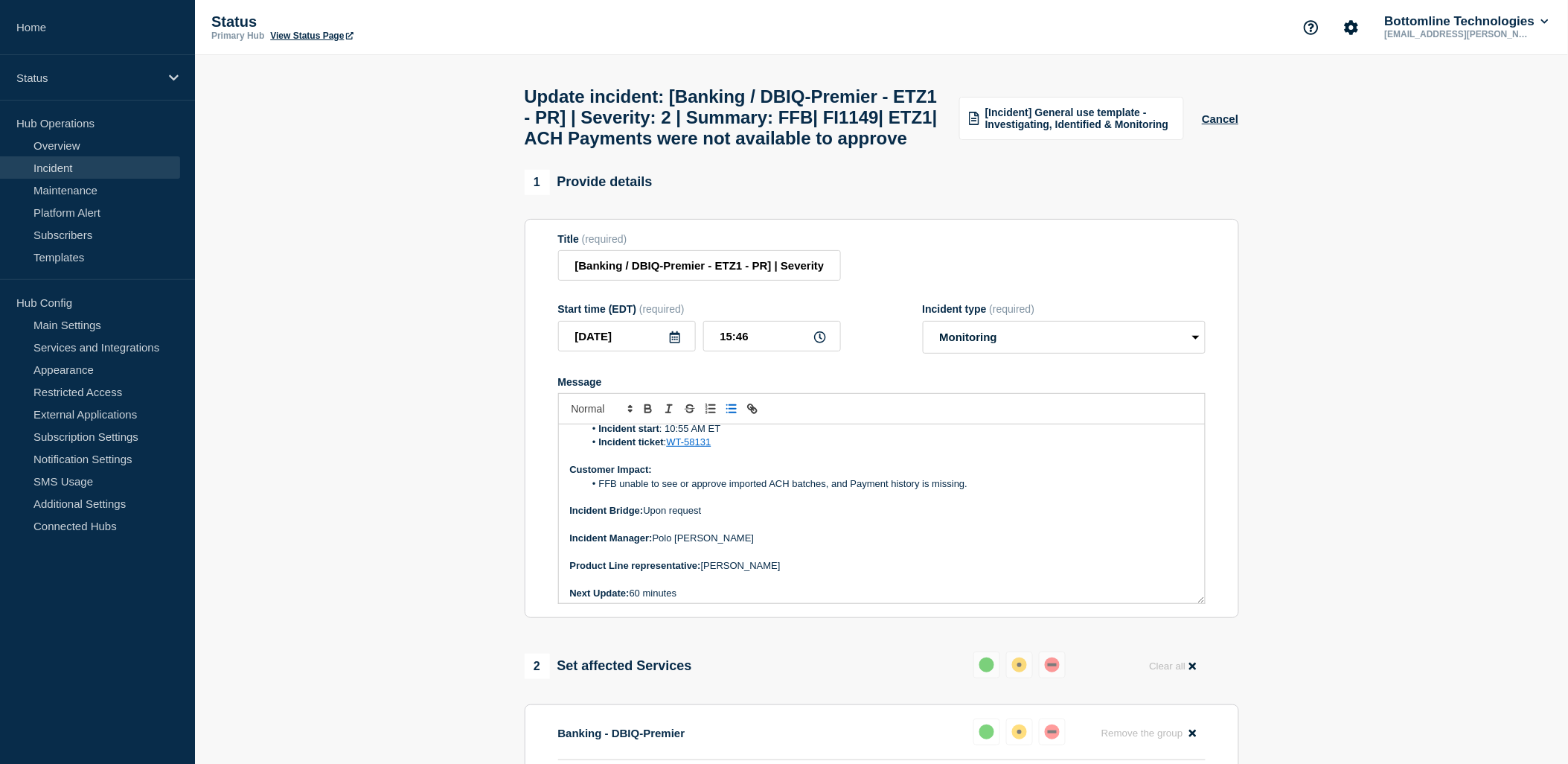
scroll to position [154, 0]
click at [703, 595] on p "Next Update: 60 minutes" at bounding box center [881, 587] width 623 height 14
click at [642, 418] on button "Toggle bold text" at bounding box center [648, 409] width 21 height 18
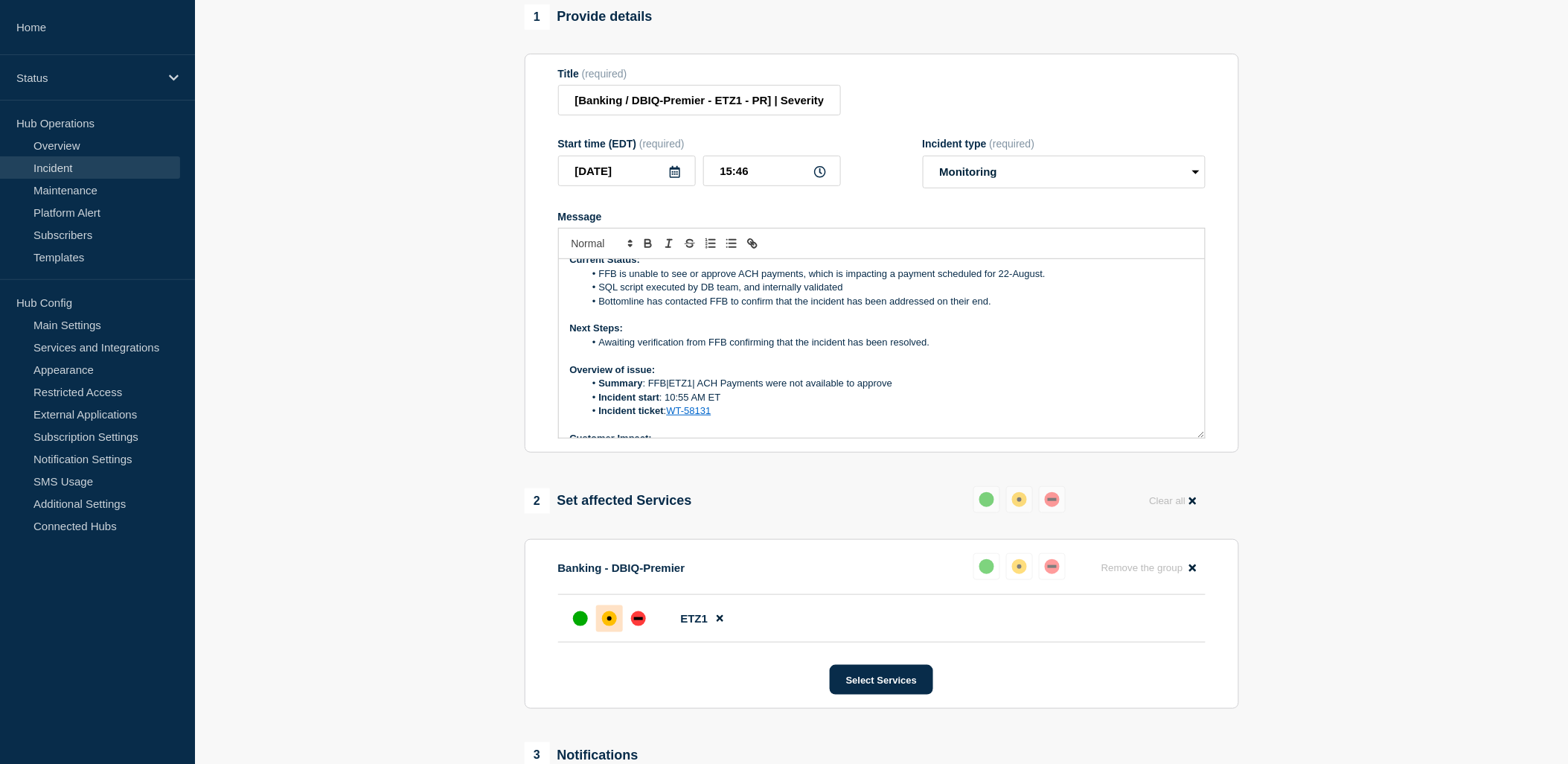
scroll to position [0, 0]
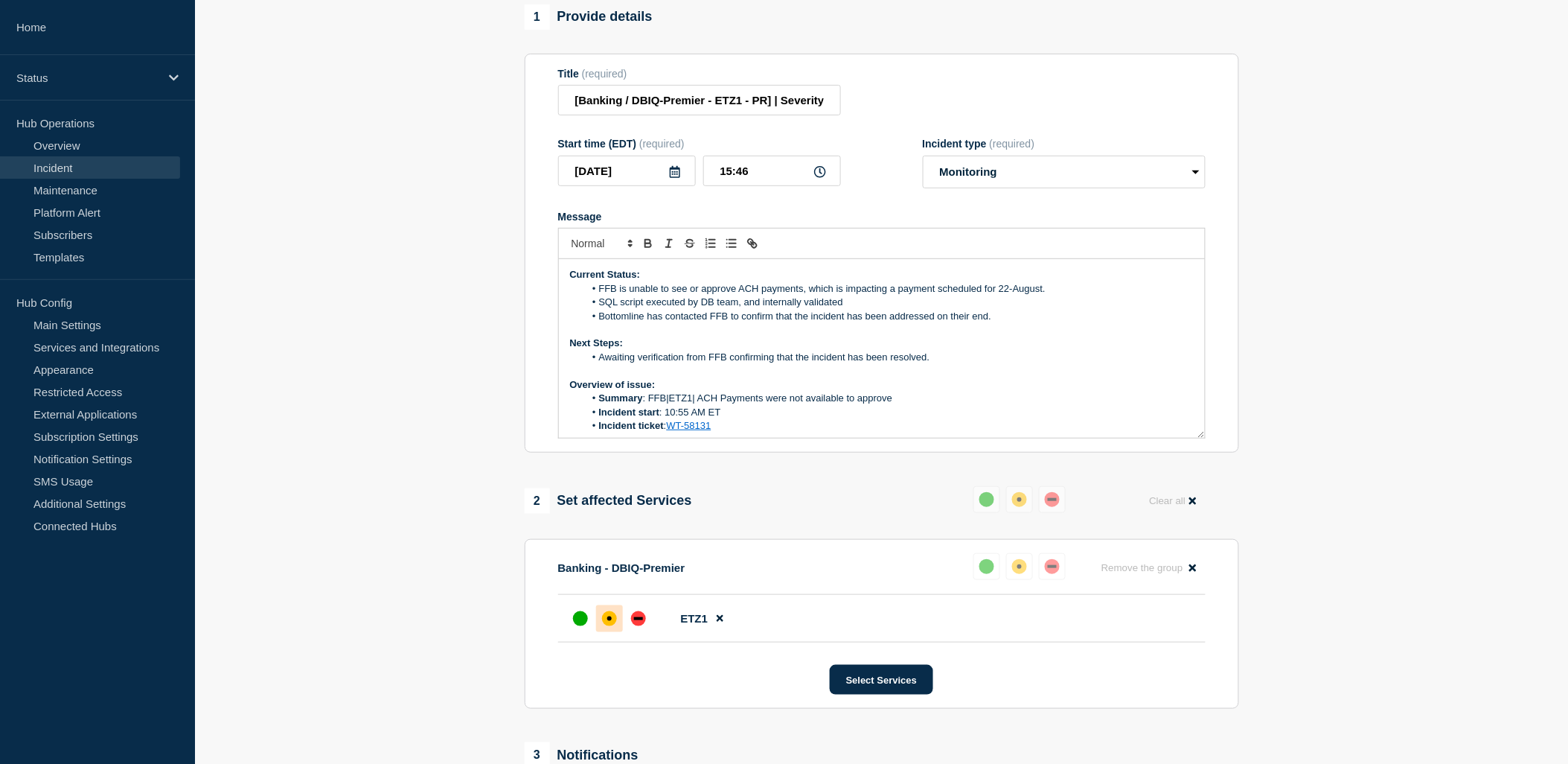
click at [1058, 296] on li "FFB is unable to see or approve ACH payments, which is impacting a payment sche…" at bounding box center [889, 289] width 610 height 14
drag, startPoint x: 1046, startPoint y: 321, endPoint x: 597, endPoint y: 335, distance: 449.2
click at [595, 323] on ol "FFB is unable to see or approve ACH payments, which is impacting a payment sche…" at bounding box center [881, 302] width 623 height 41
drag, startPoint x: 1050, startPoint y: 325, endPoint x: 642, endPoint y: 264, distance: 412.5
click at [558, 324] on div "Current Status: FFB is unable to see or approve ACH payments, which is impactin…" at bounding box center [881, 349] width 647 height 179
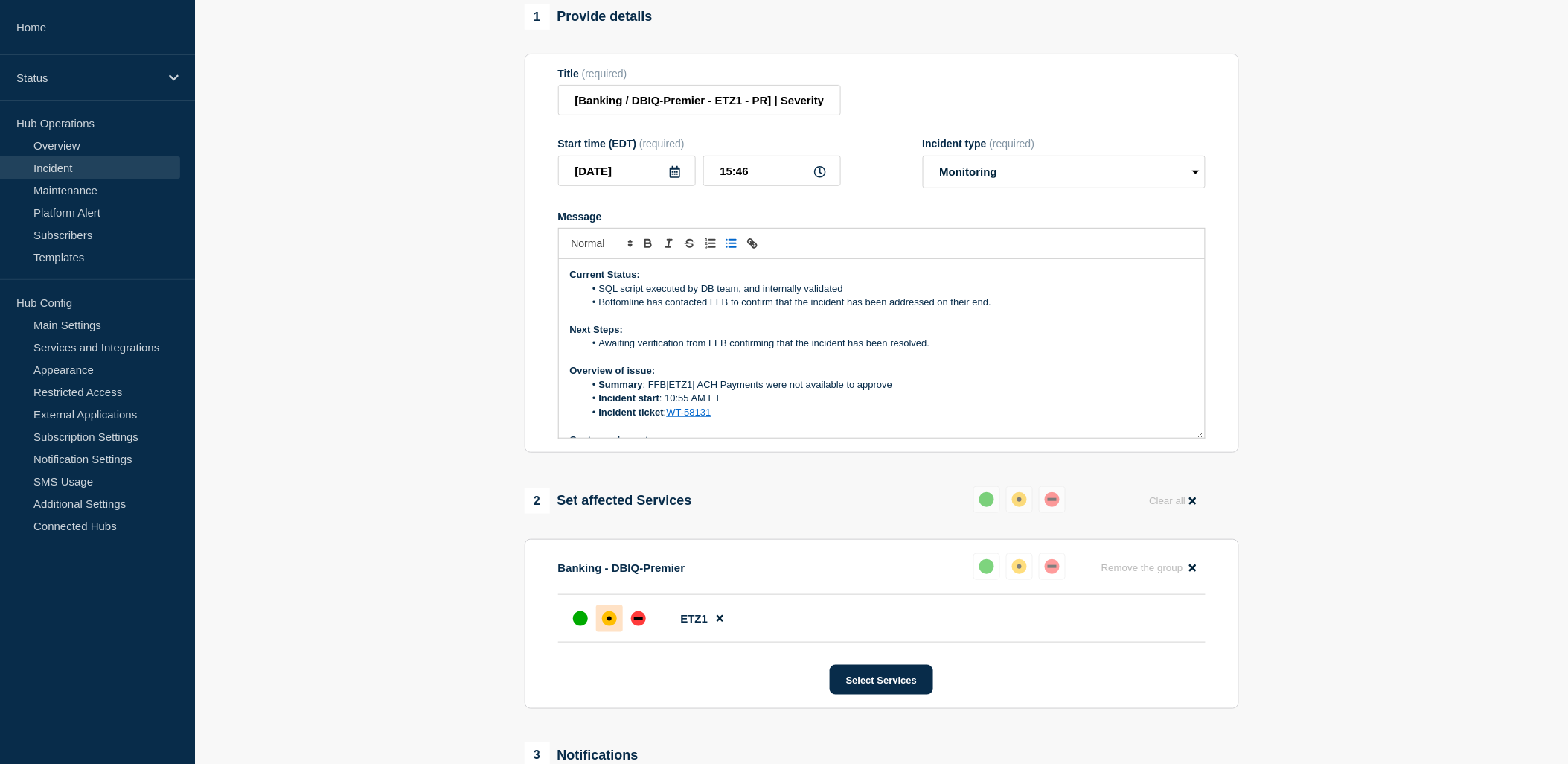
click at [713, 296] on li "SQL script executed by DB team, and internally validated" at bounding box center [889, 289] width 610 height 14
click at [914, 296] on li "SQL script executed by Database support team, and internally validated" at bounding box center [889, 289] width 610 height 14
click at [801, 296] on li "SQL script executed by Database support team, and internally validated." at bounding box center [889, 289] width 610 height 14
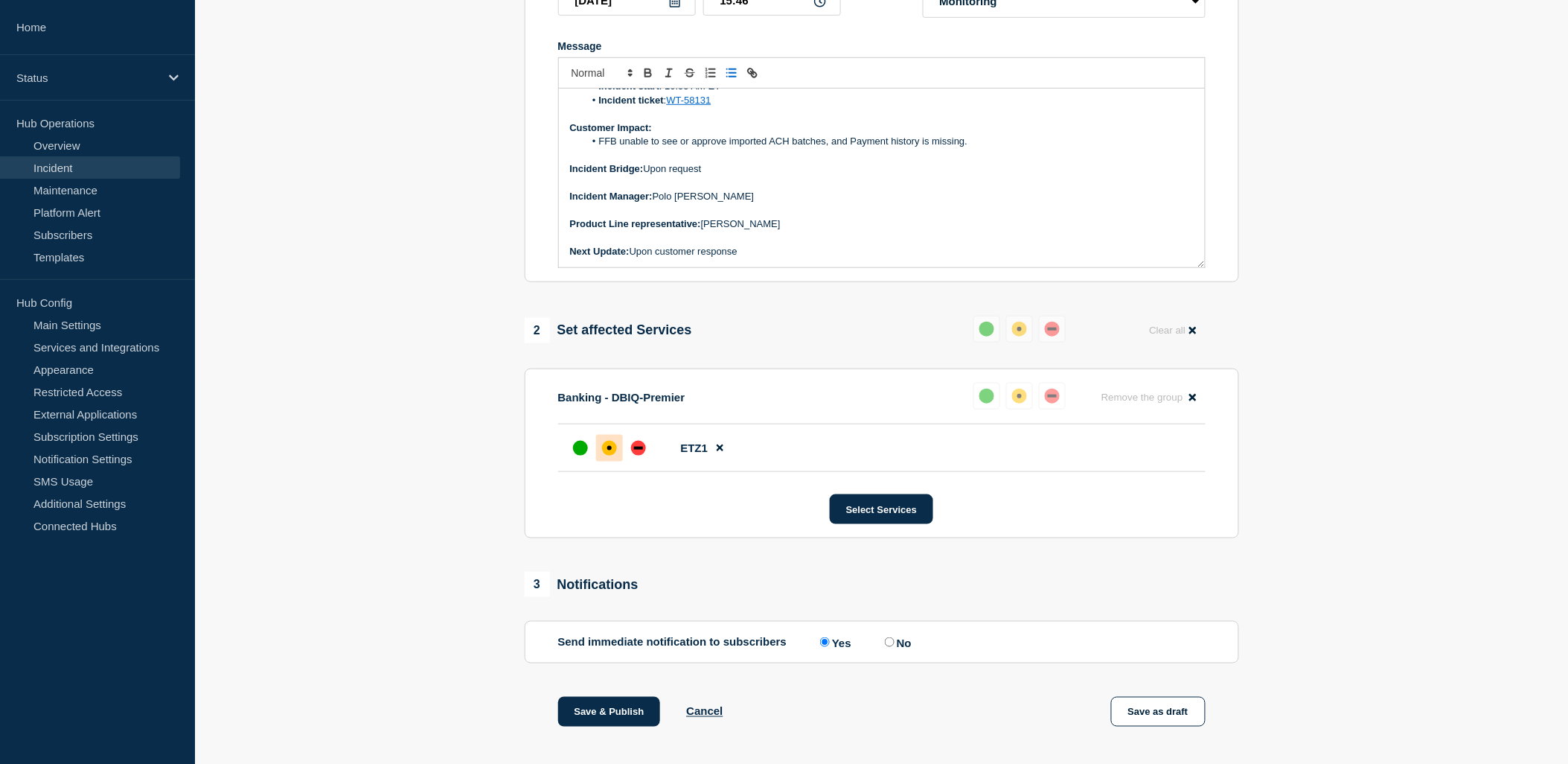
scroll to position [495, 0]
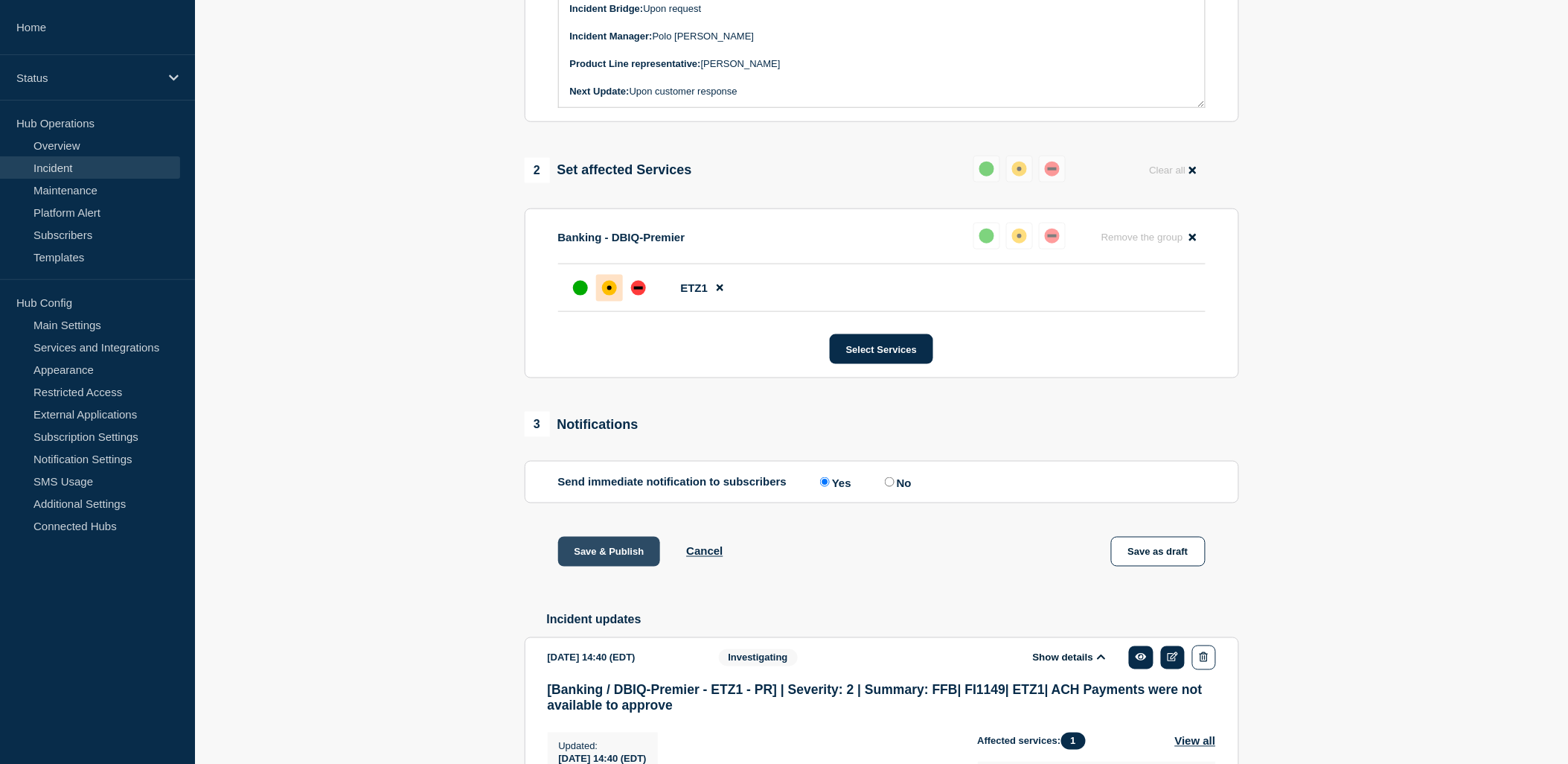
click at [638, 566] on button "Save & Publish" at bounding box center [609, 551] width 103 height 30
